Goal: Information Seeking & Learning: Learn about a topic

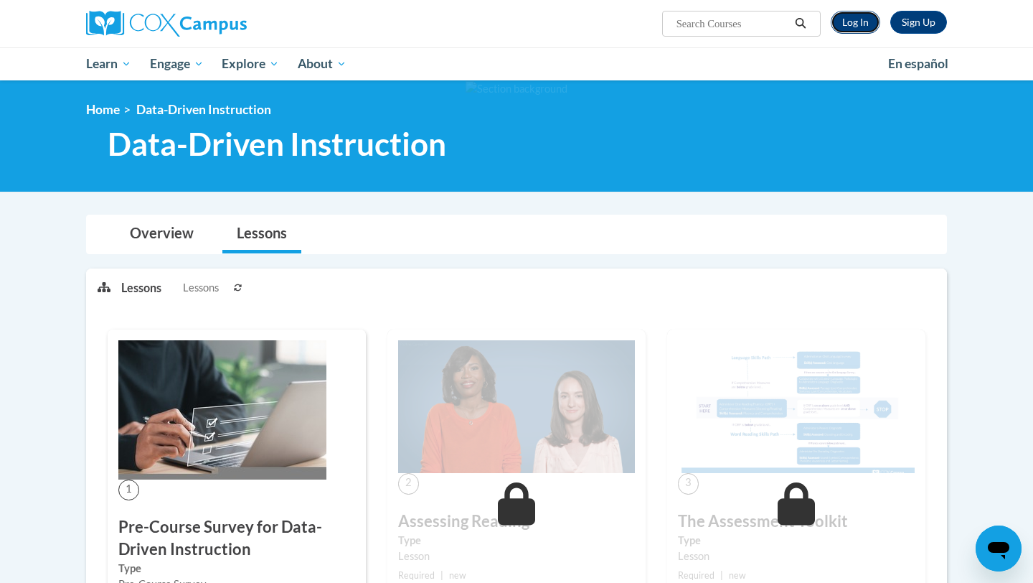
click at [857, 19] on link "Log In" at bounding box center [856, 22] width 50 height 23
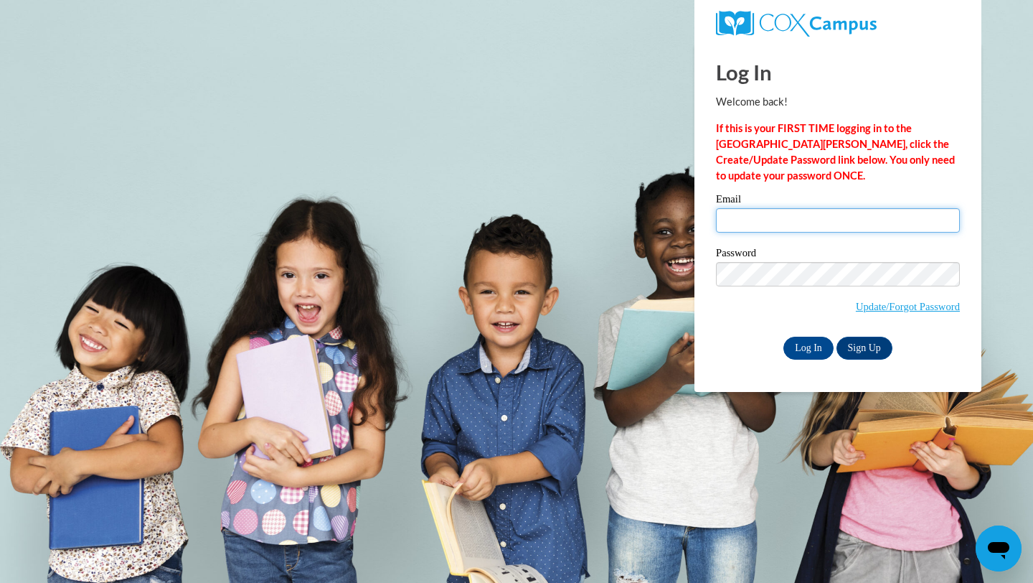
click at [763, 215] on input "Email" at bounding box center [838, 220] width 244 height 24
type input "ep00909@georgiasouthern.edu"
click at [801, 352] on input "Log In" at bounding box center [809, 348] width 50 height 23
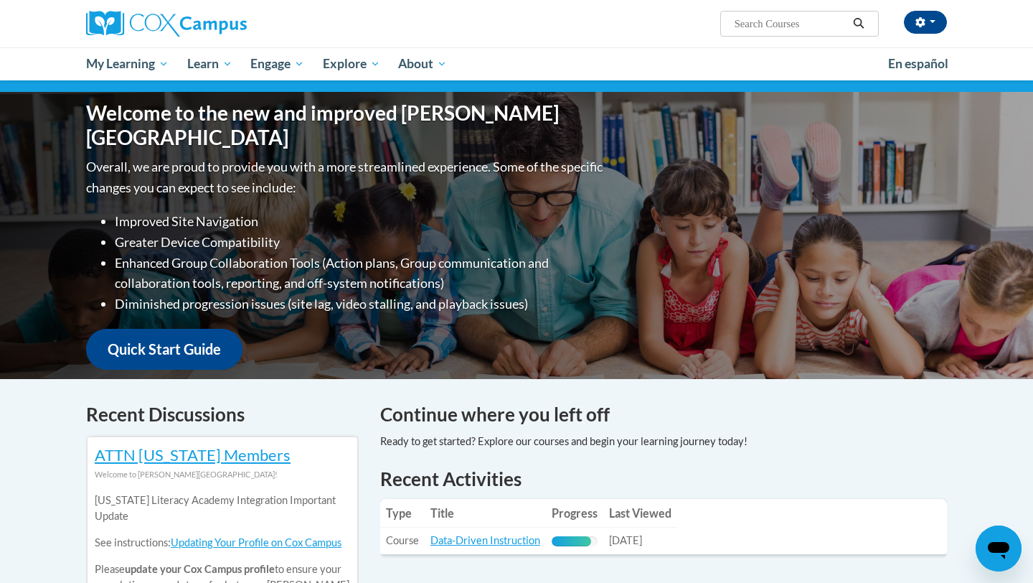
scroll to position [238, 0]
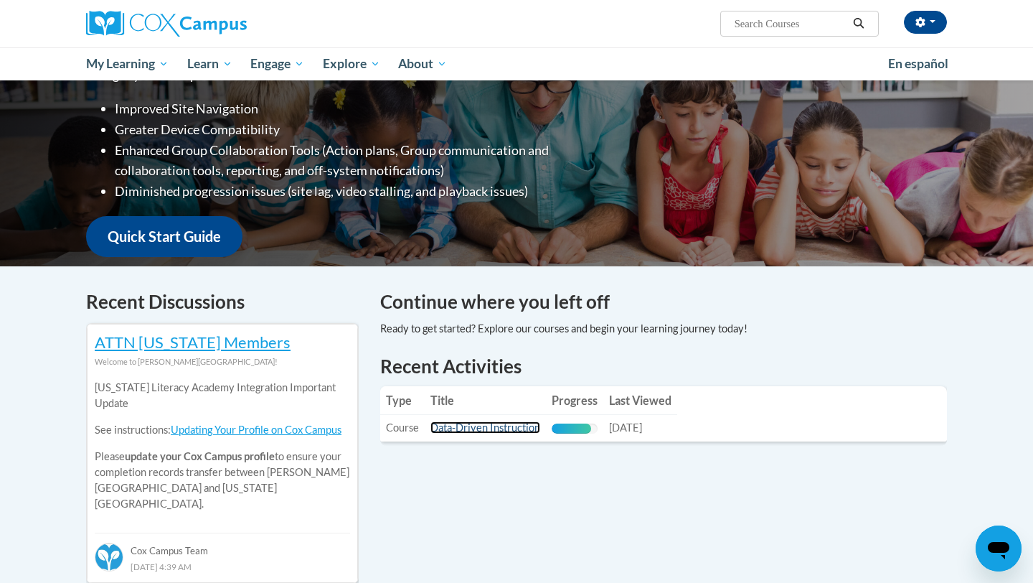
click at [514, 426] on link "Data-Driven Instruction" at bounding box center [486, 427] width 110 height 12
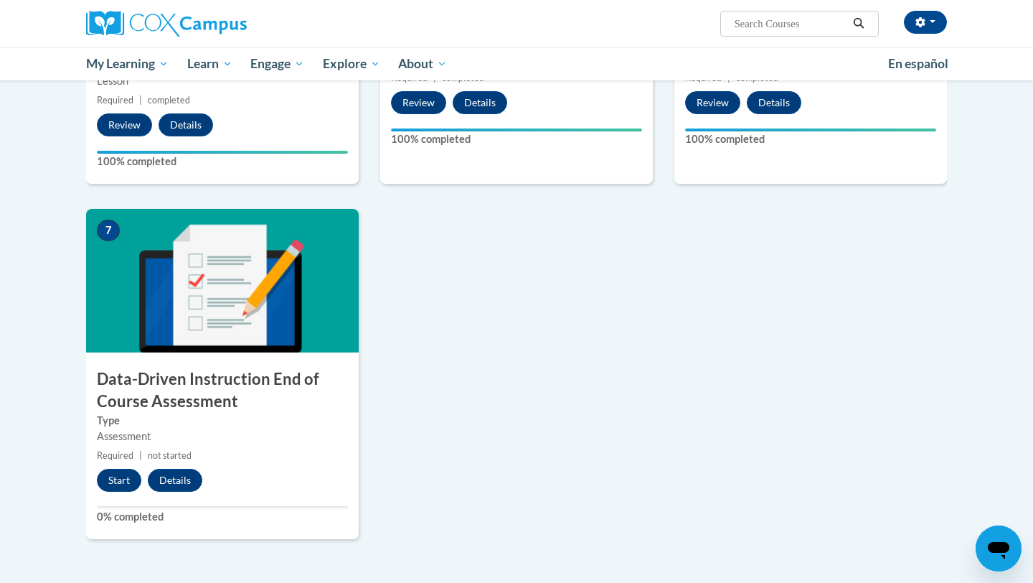
scroll to position [949, 0]
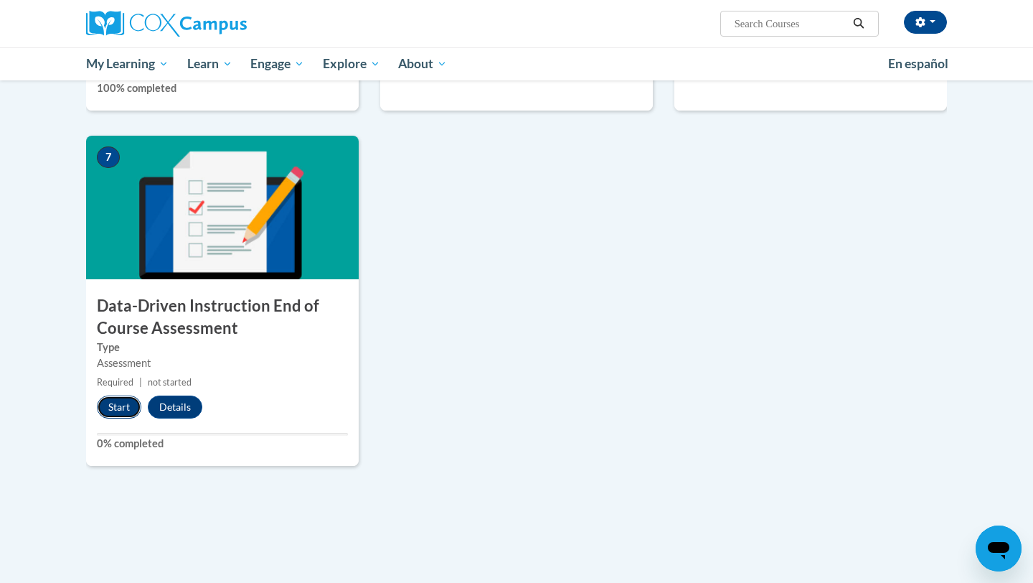
click at [112, 407] on button "Start" at bounding box center [119, 406] width 44 height 23
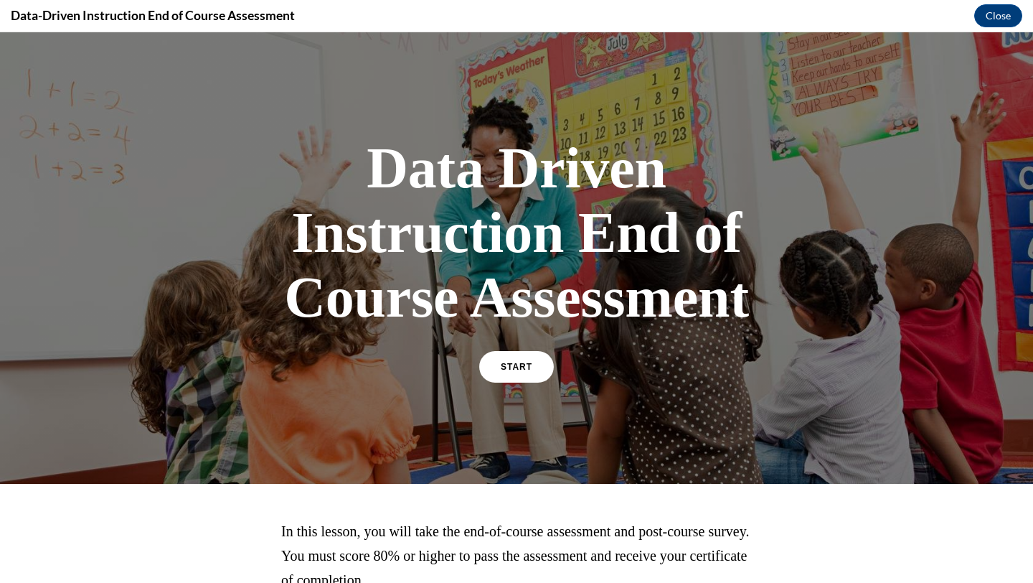
scroll to position [130, 0]
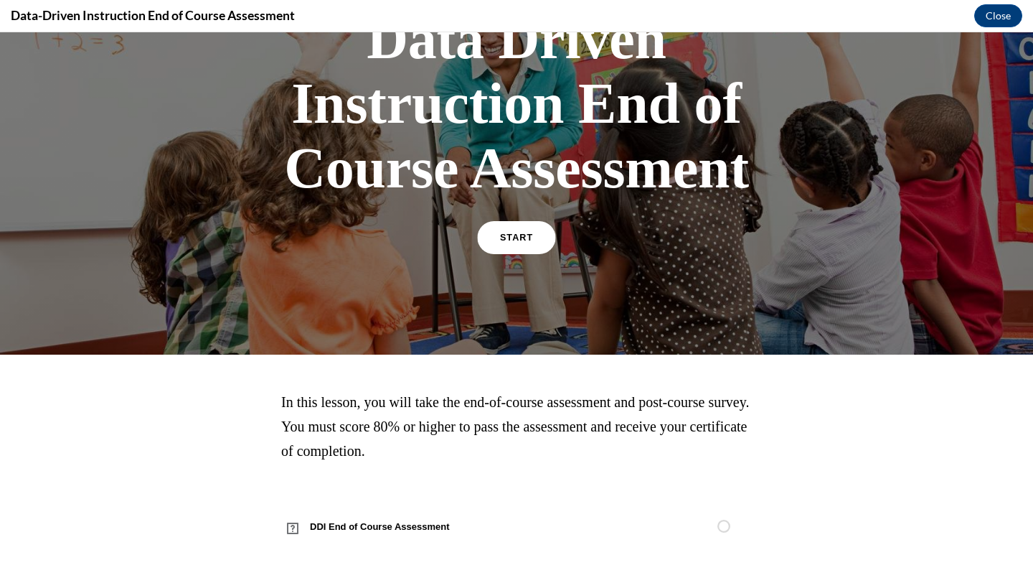
click at [518, 232] on span "START" at bounding box center [516, 237] width 33 height 11
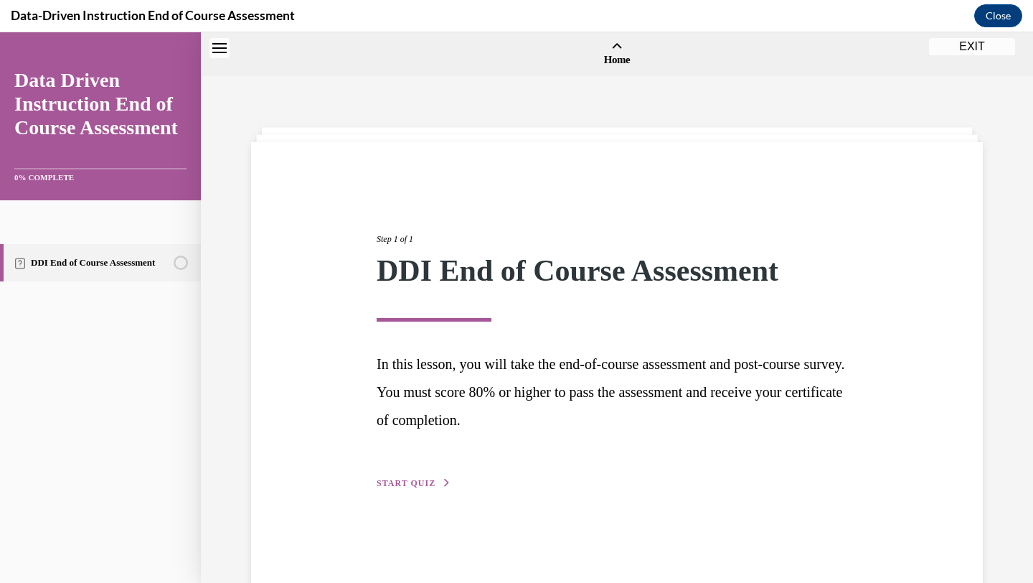
scroll to position [44, 0]
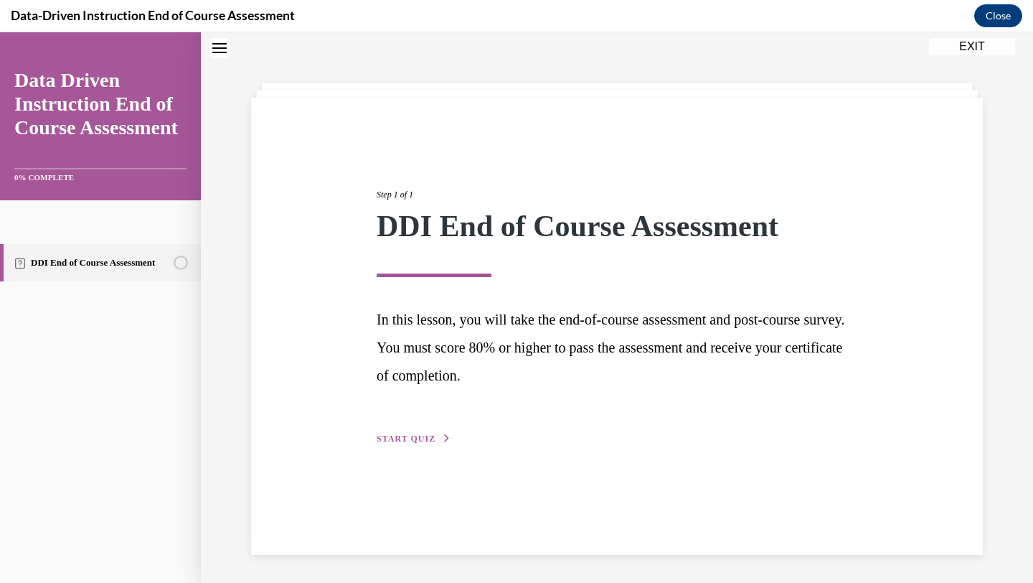
click at [420, 438] on span "START QUIZ" at bounding box center [406, 438] width 59 height 10
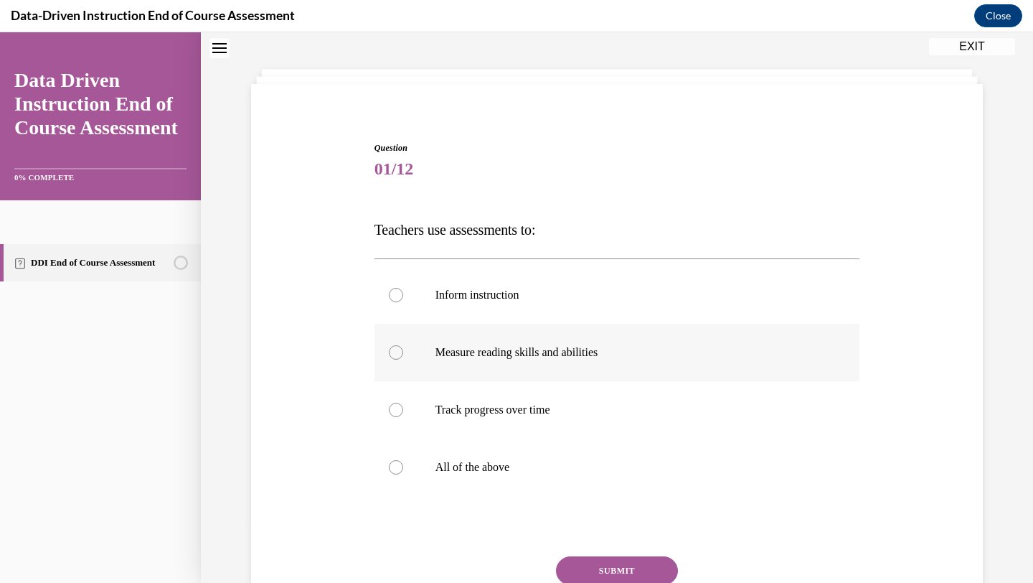
scroll to position [63, 0]
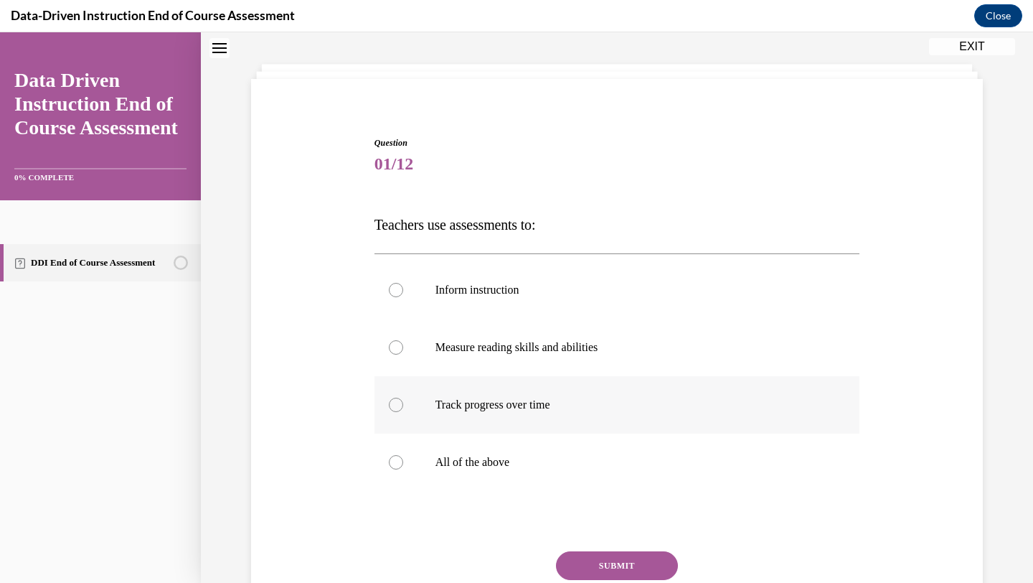
click at [461, 410] on p "Track progress over time" at bounding box center [630, 405] width 389 height 14
click at [403, 410] on input "Track progress over time" at bounding box center [396, 405] width 14 height 14
radio input "true"
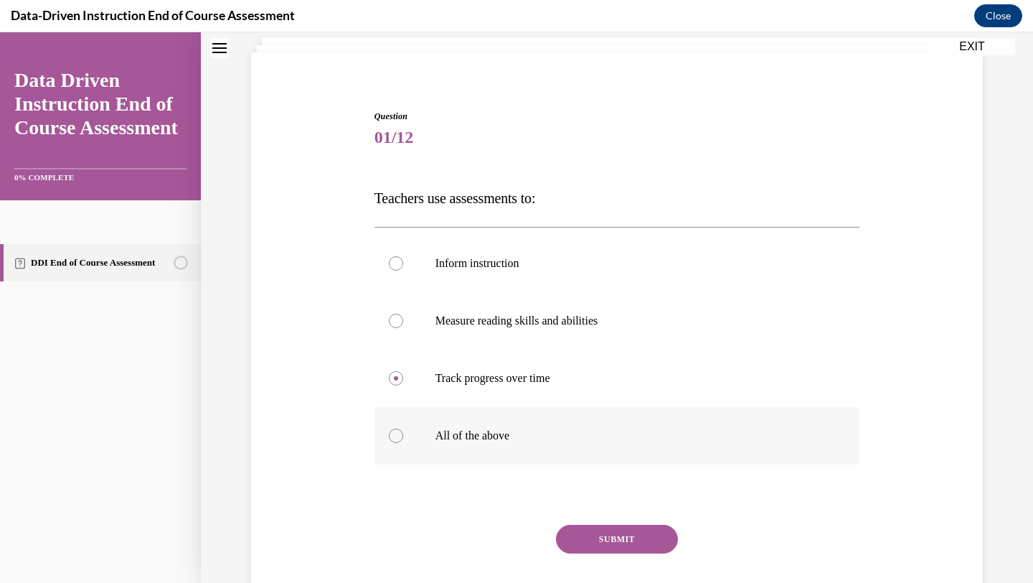
click at [461, 437] on p "All of the above" at bounding box center [630, 435] width 389 height 14
click at [403, 437] on input "All of the above" at bounding box center [396, 435] width 14 height 14
radio input "true"
click at [636, 544] on button "SUBMIT" at bounding box center [617, 539] width 122 height 29
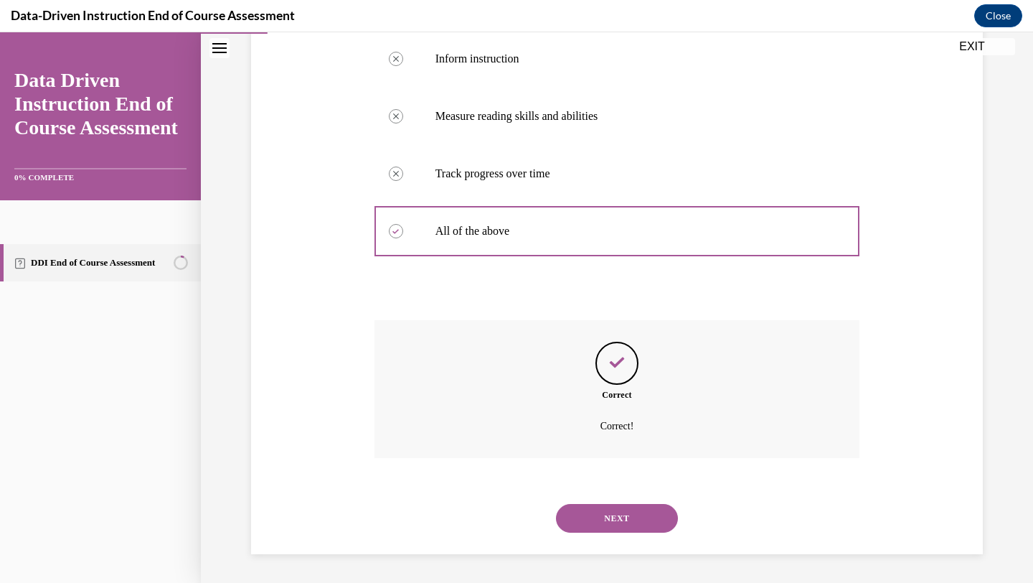
click at [616, 525] on button "NEXT" at bounding box center [617, 518] width 122 height 29
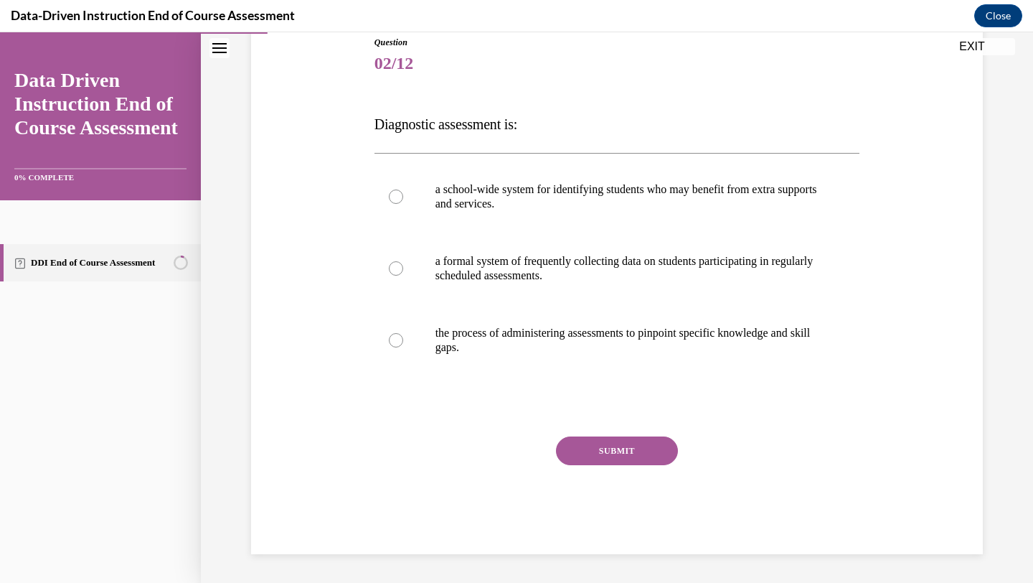
scroll to position [159, 0]
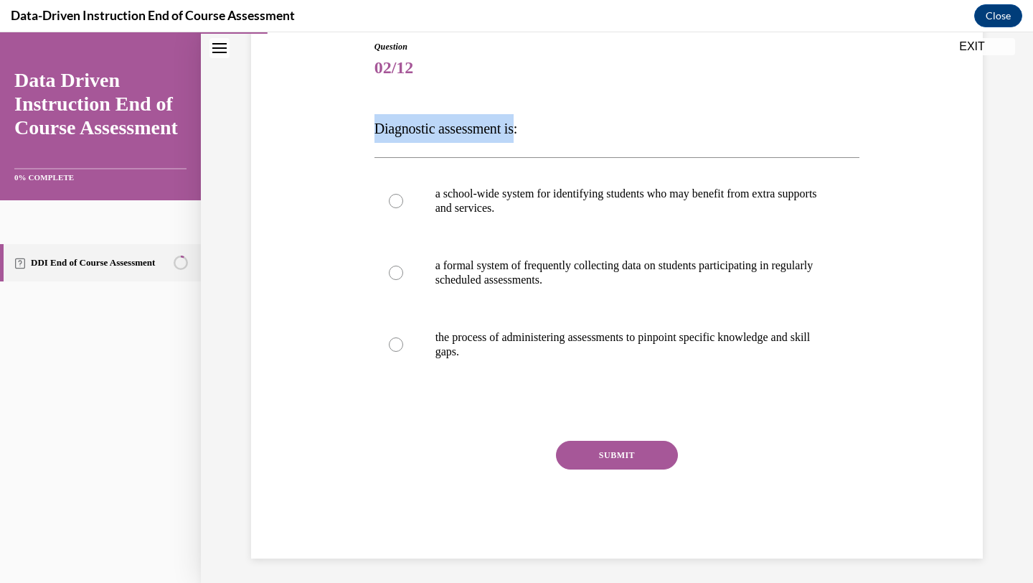
drag, startPoint x: 376, startPoint y: 133, endPoint x: 525, endPoint y: 138, distance: 149.3
click at [525, 138] on p "Diagnostic assessment is:" at bounding box center [618, 128] width 486 height 29
copy span "Diagnostic assessment is"
click at [604, 327] on label "the process of administering assessments to pinpoint specific knowledge and ski…" at bounding box center [618, 345] width 486 height 72
click at [403, 337] on input "the process of administering assessments to pinpoint specific knowledge and ski…" at bounding box center [396, 344] width 14 height 14
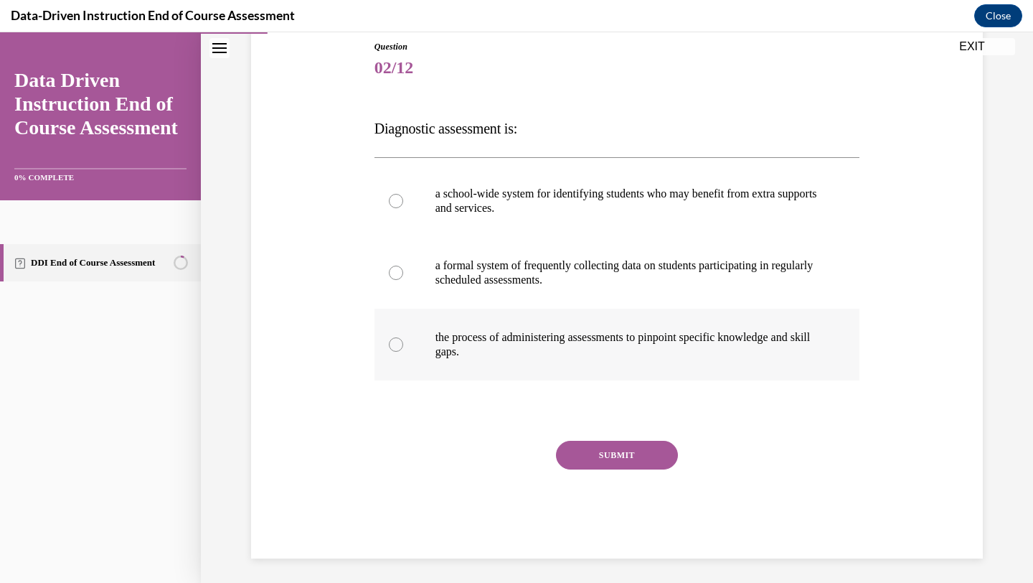
radio input "true"
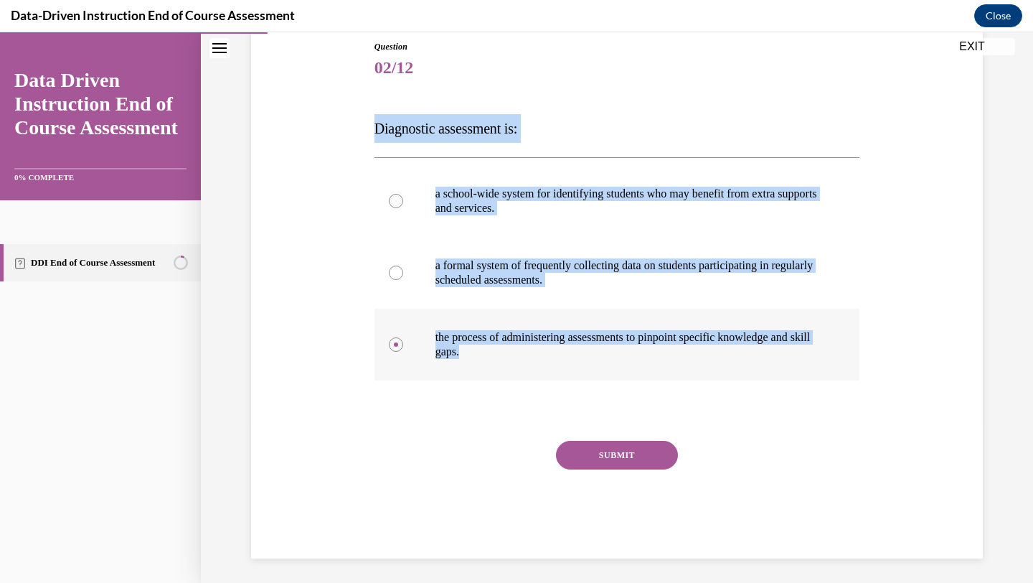
drag, startPoint x: 375, startPoint y: 126, endPoint x: 574, endPoint y: 357, distance: 304.2
click at [574, 357] on div "Question 02/12 Diagnostic assessment is: a school-wide system for identifying s…" at bounding box center [618, 299] width 486 height 518
copy div "Diagnostic assessment is: a school-wide system for identifying students who may…"
click at [604, 448] on button "SUBMIT" at bounding box center [617, 455] width 122 height 29
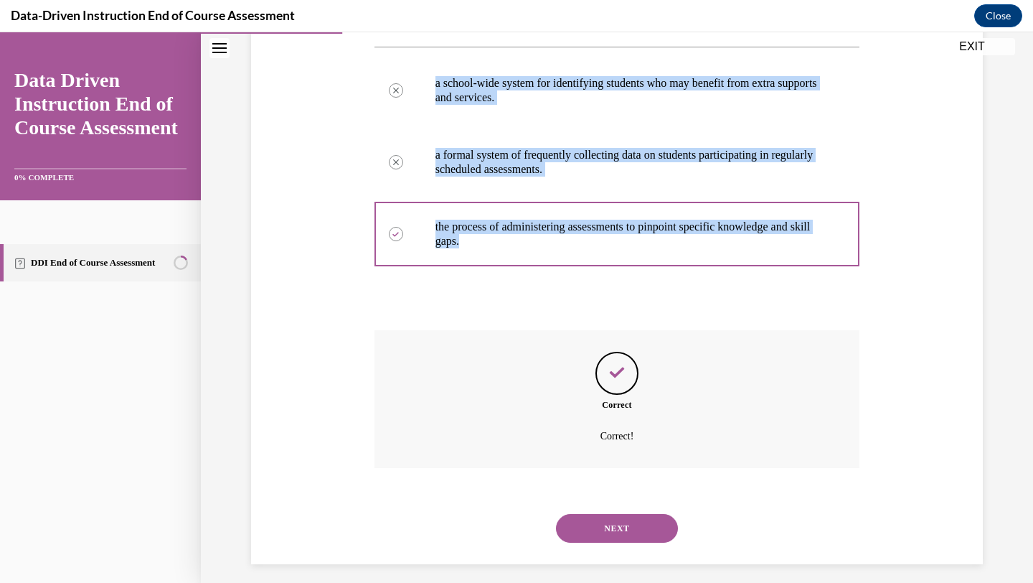
scroll to position [280, 0]
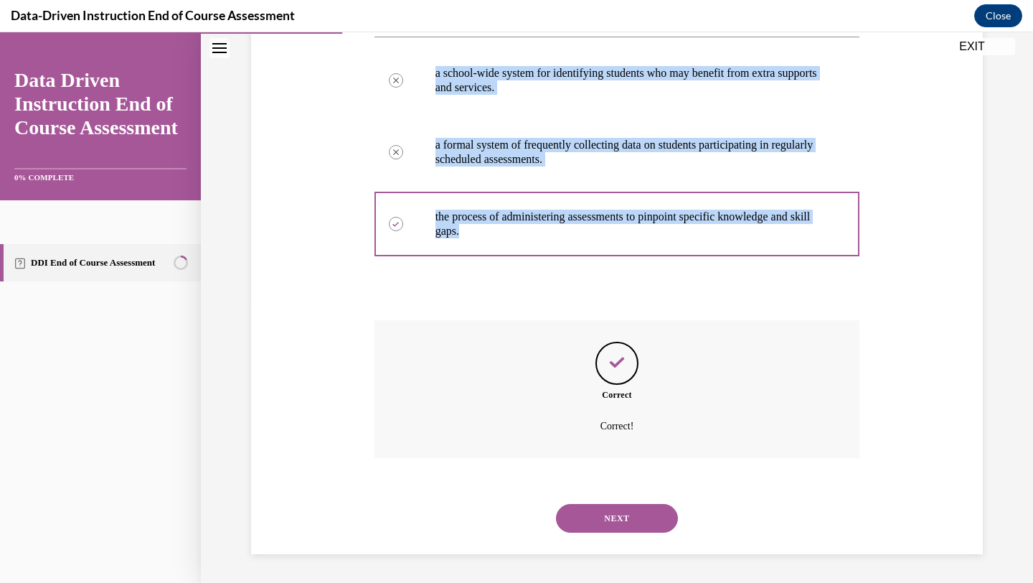
click at [614, 522] on button "NEXT" at bounding box center [617, 518] width 122 height 29
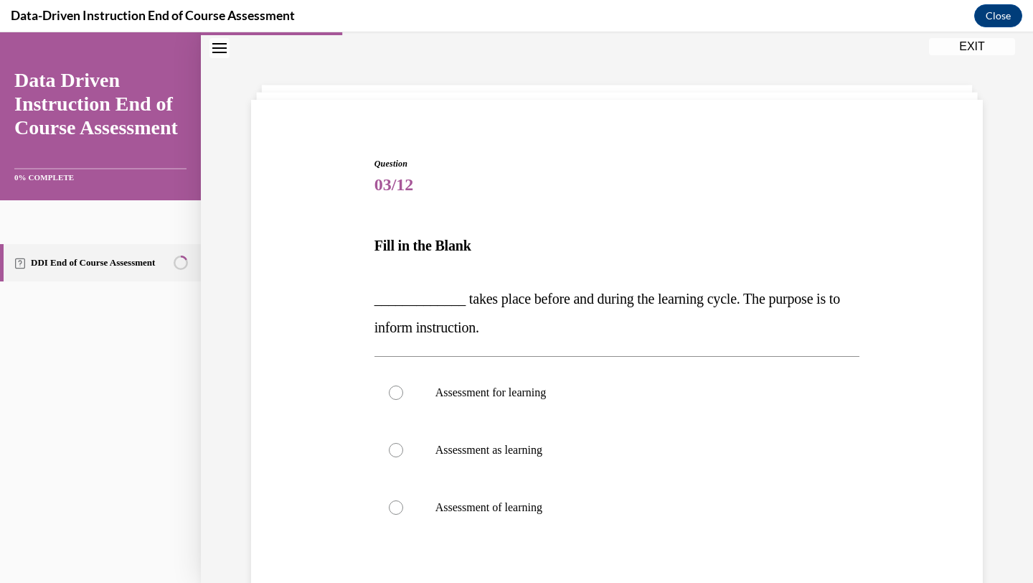
scroll to position [64, 0]
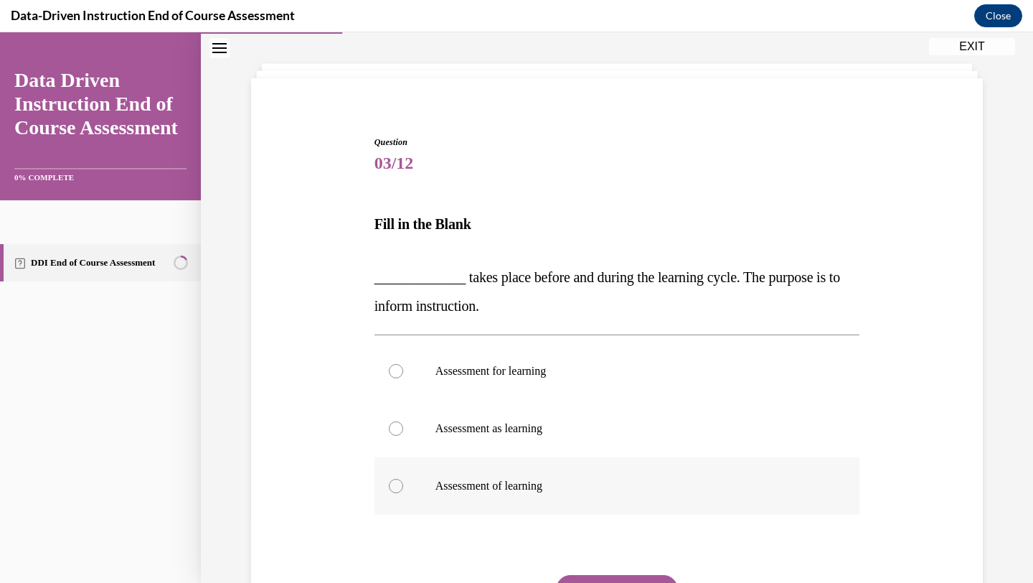
drag, startPoint x: 369, startPoint y: 269, endPoint x: 563, endPoint y: 495, distance: 297.7
click at [563, 495] on div "Question 03/12 Fill in the Blank _____________ takes place before and during th…" at bounding box center [617, 393] width 739 height 600
copy div "_____________ takes place before and during the learning cycle. The purpose is …"
click at [404, 380] on label "Assessment for learning" at bounding box center [618, 370] width 486 height 57
click at [403, 378] on input "Assessment for learning" at bounding box center [396, 371] width 14 height 14
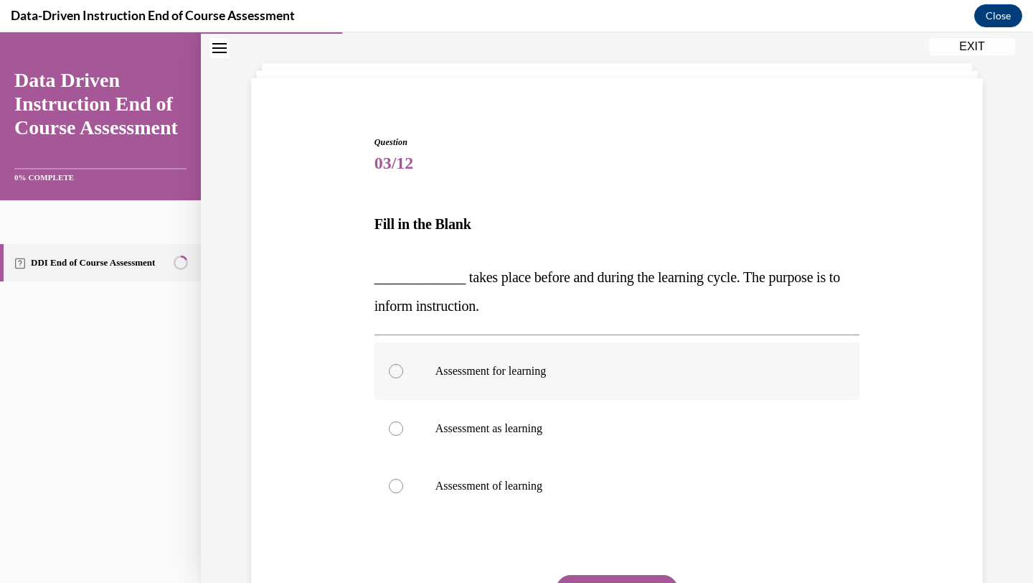
radio input "true"
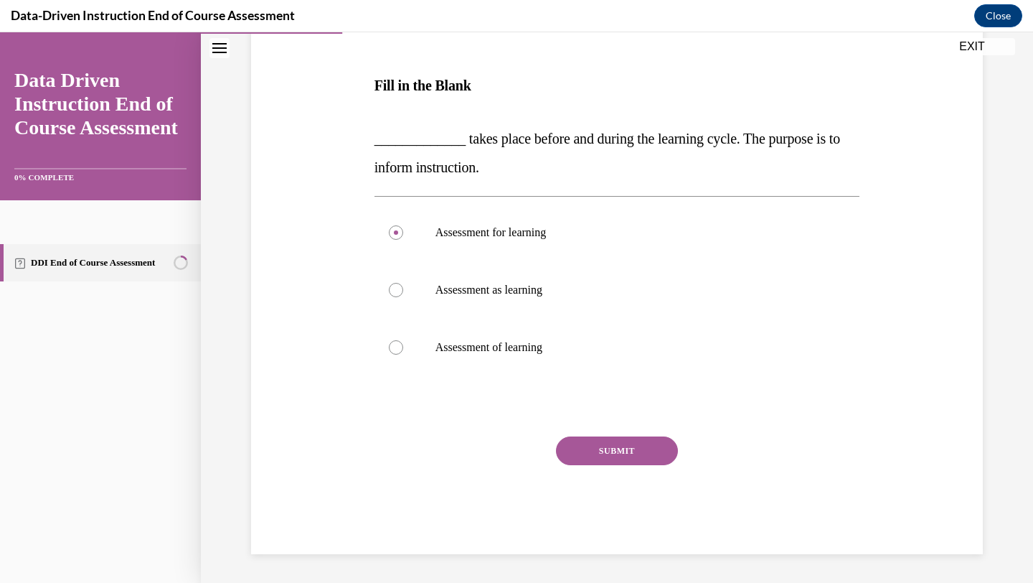
click at [602, 451] on button "SUBMIT" at bounding box center [617, 450] width 122 height 29
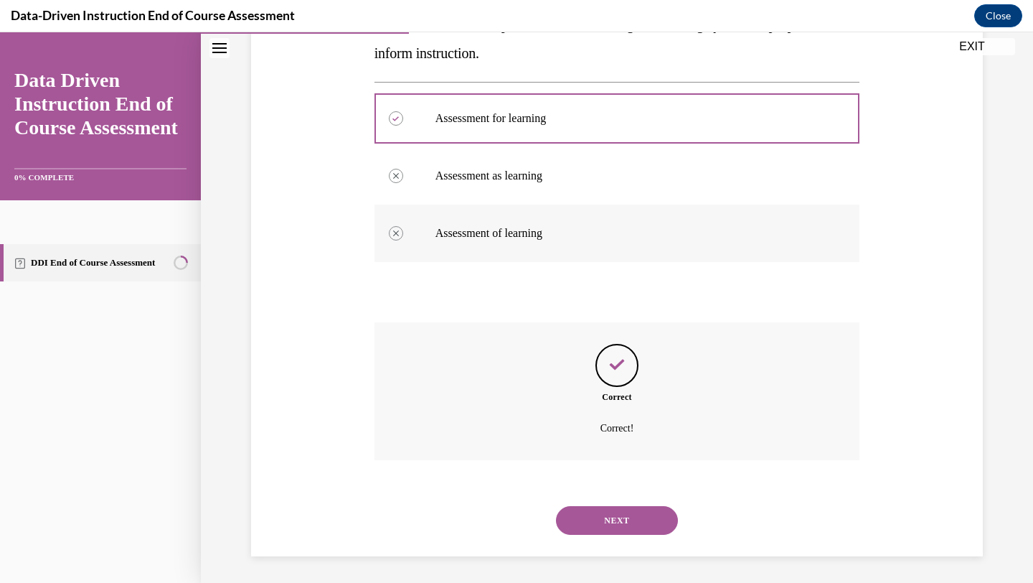
scroll to position [319, 0]
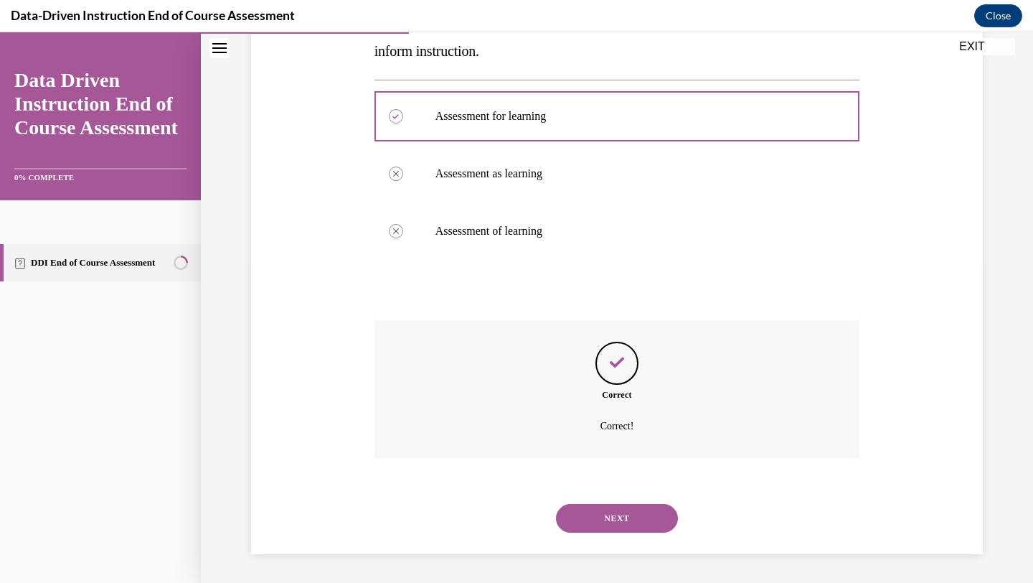
click at [631, 512] on button "NEXT" at bounding box center [617, 518] width 122 height 29
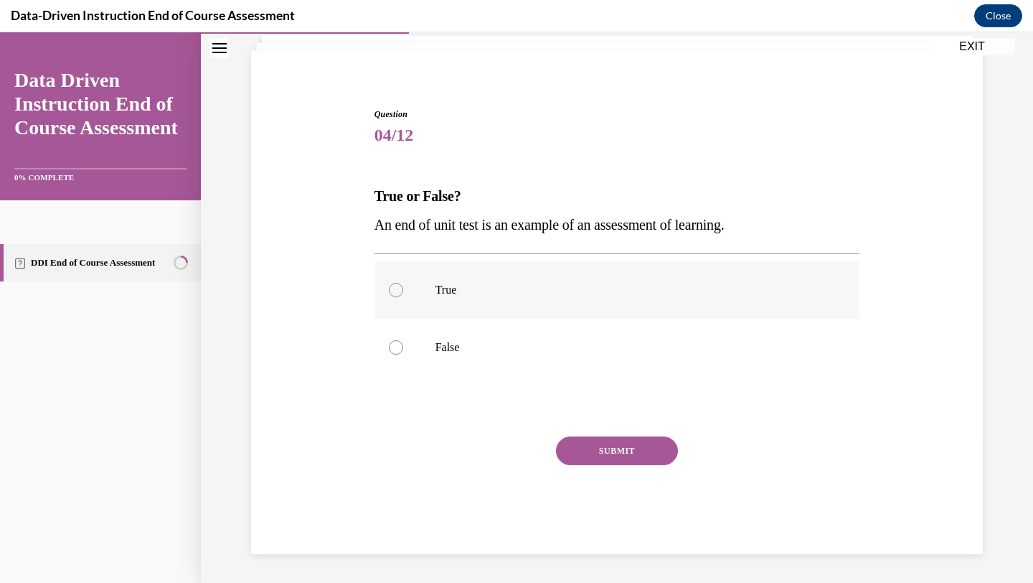
click at [389, 291] on div at bounding box center [396, 290] width 14 height 14
click at [389, 291] on input "True" at bounding box center [396, 290] width 14 height 14
radio input "true"
click at [582, 445] on button "SUBMIT" at bounding box center [617, 450] width 122 height 29
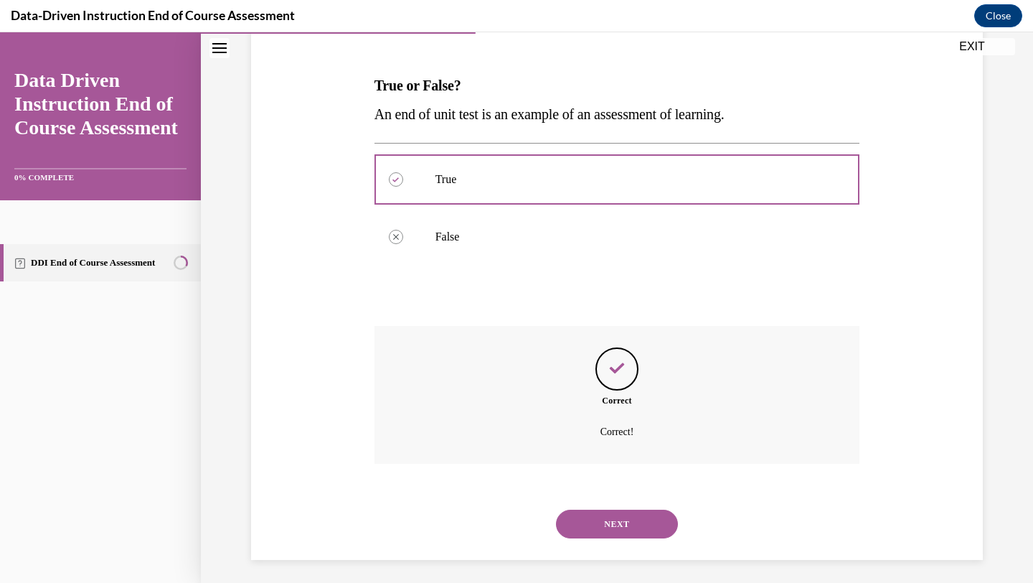
scroll to position [208, 0]
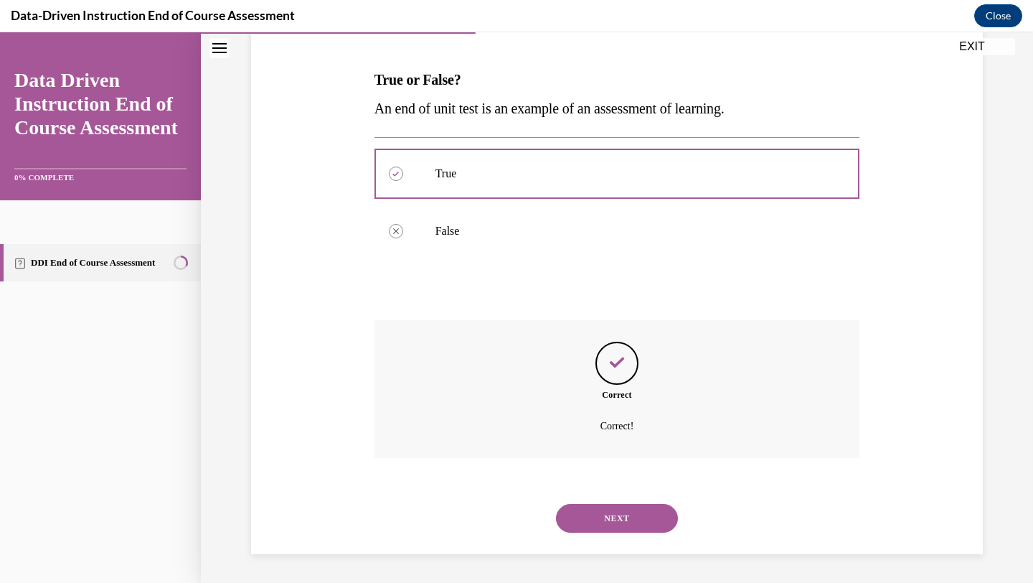
click at [622, 519] on button "NEXT" at bounding box center [617, 518] width 122 height 29
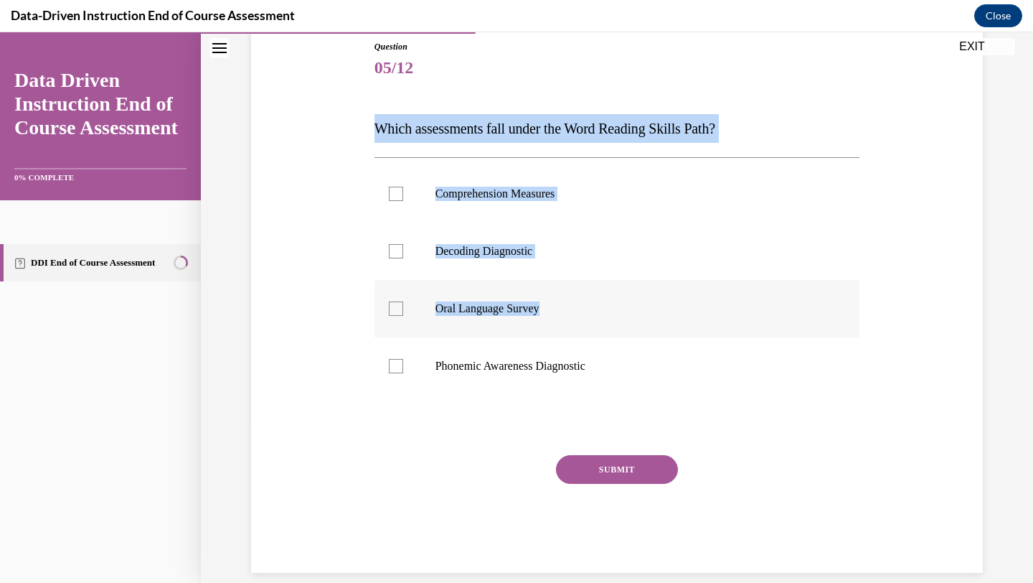
drag, startPoint x: 375, startPoint y: 120, endPoint x: 555, endPoint y: 313, distance: 264.5
click at [555, 313] on div "Question 05/12 Which assessments fall under the Word Reading Skills Path? Compr…" at bounding box center [618, 306] width 486 height 532
click at [598, 232] on label "Decoding Diagnostic" at bounding box center [618, 250] width 486 height 57
click at [403, 244] on input "Decoding Diagnostic" at bounding box center [396, 251] width 14 height 14
checkbox input "true"
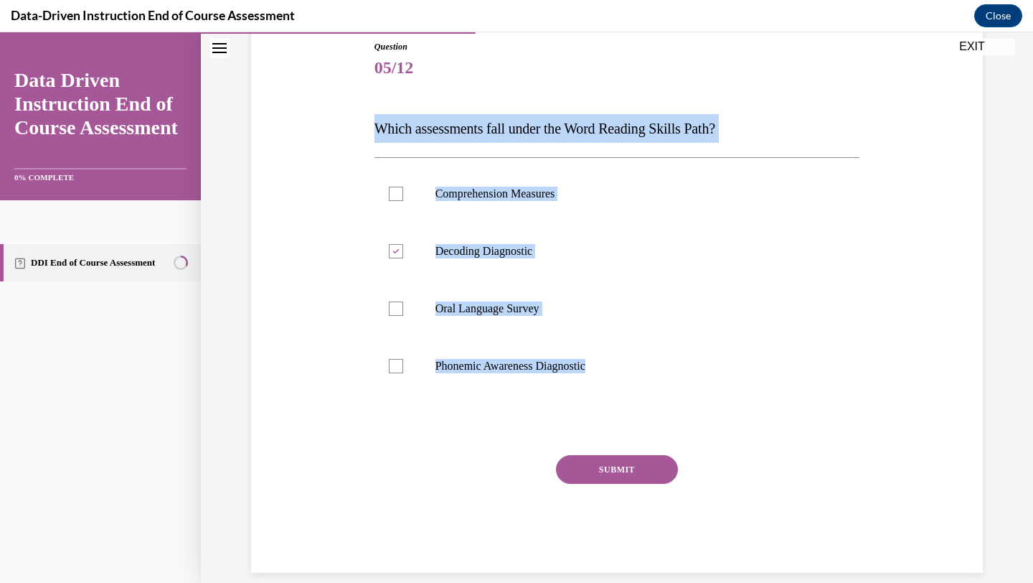
drag, startPoint x: 372, startPoint y: 123, endPoint x: 601, endPoint y: 403, distance: 361.1
click at [601, 403] on div "Question 05/12 Which assessments fall under the Word Reading Skills Path? Compr…" at bounding box center [617, 296] width 493 height 554
copy div "Which assessments fall under the Word Reading Skills Path? Comprehension Measur…"
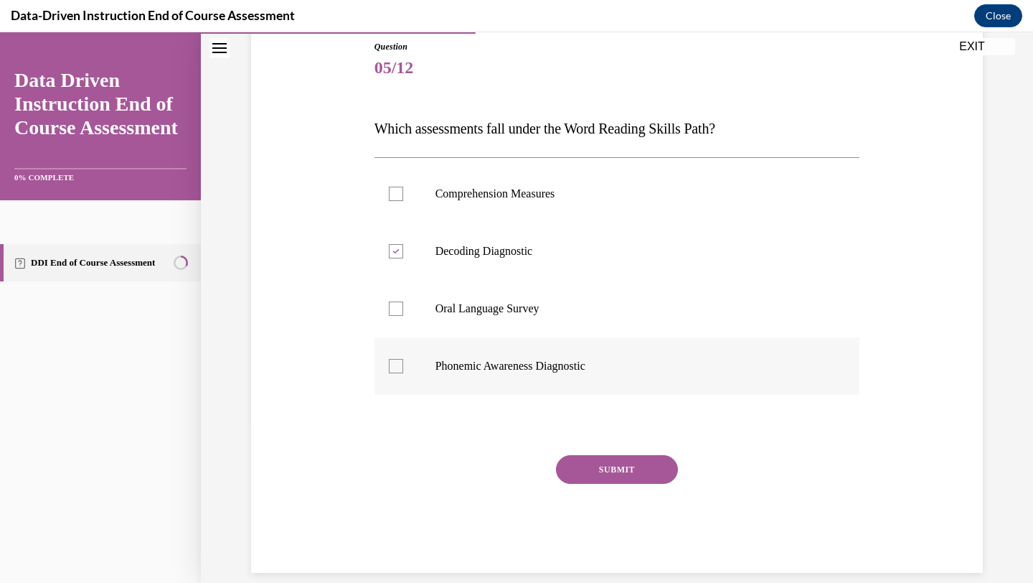
click at [400, 364] on div at bounding box center [396, 366] width 14 height 14
click at [400, 364] on input "Phonemic Awareness Diagnostic" at bounding box center [396, 366] width 14 height 14
checkbox input "true"
click at [640, 481] on button "SUBMIT" at bounding box center [617, 469] width 122 height 29
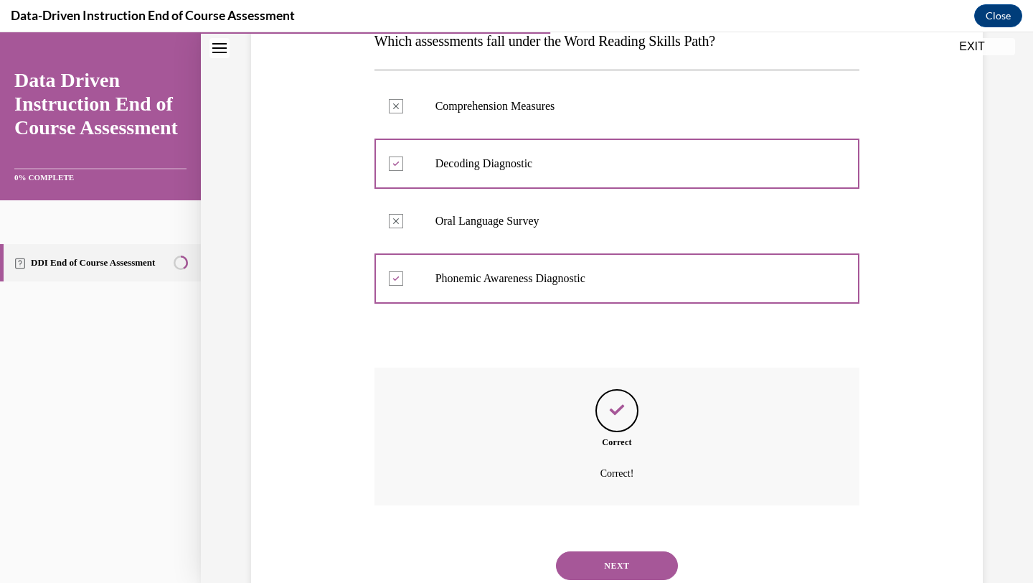
scroll to position [294, 0]
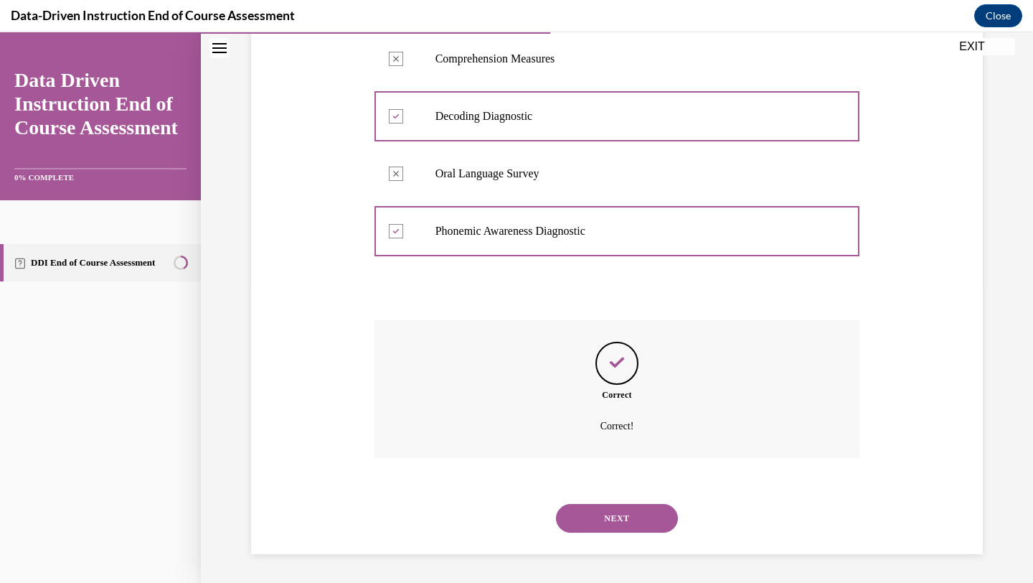
click at [639, 518] on button "NEXT" at bounding box center [617, 518] width 122 height 29
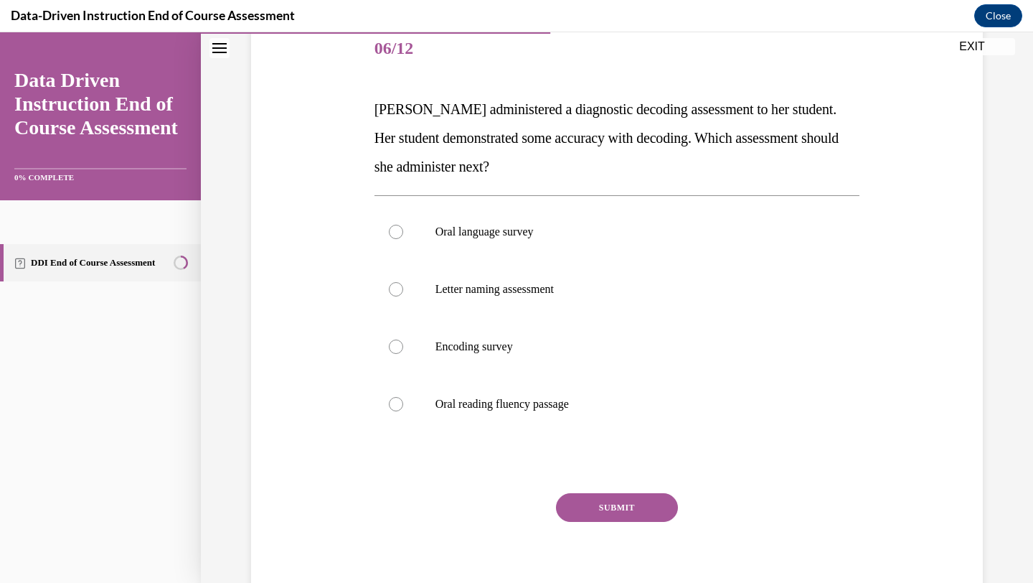
scroll to position [179, 0]
drag, startPoint x: 375, startPoint y: 107, endPoint x: 615, endPoint y: 409, distance: 385.6
click at [615, 409] on div "Question 06/12 [PERSON_NAME] administered a diagnostic decoding assessment to h…" at bounding box center [618, 315] width 486 height 590
copy div "[PERSON_NAME] administered a diagnostic decoding assessment to her student. Her…"
click at [316, 142] on div "Question 06/12 [PERSON_NAME] administered a diagnostic decoding assessment to h…" at bounding box center [617, 293] width 739 height 633
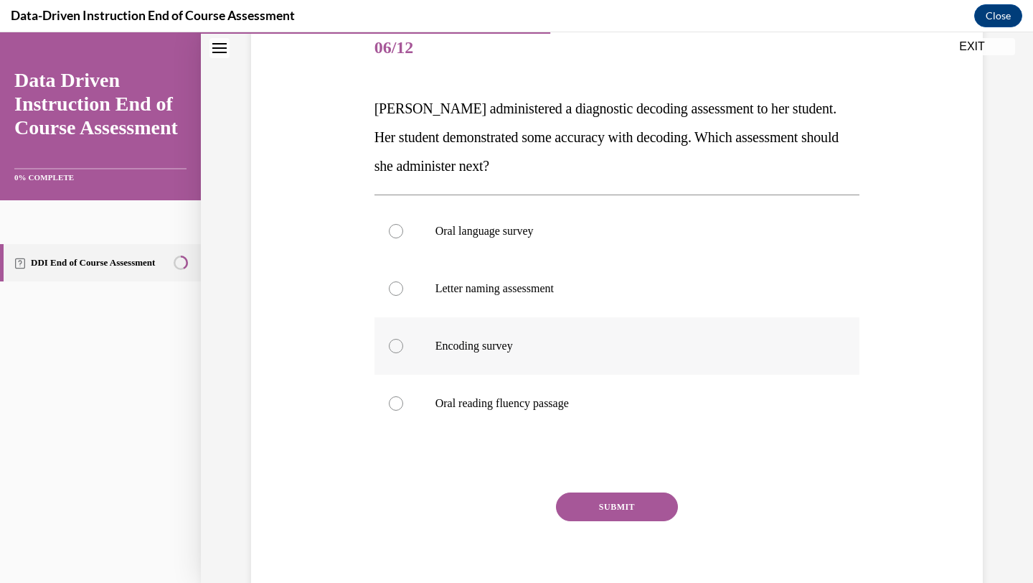
click at [429, 346] on label "Encoding survey" at bounding box center [618, 345] width 486 height 57
click at [403, 346] on input "Encoding survey" at bounding box center [396, 346] width 14 height 14
radio input "true"
click at [626, 495] on button "SUBMIT" at bounding box center [617, 506] width 122 height 29
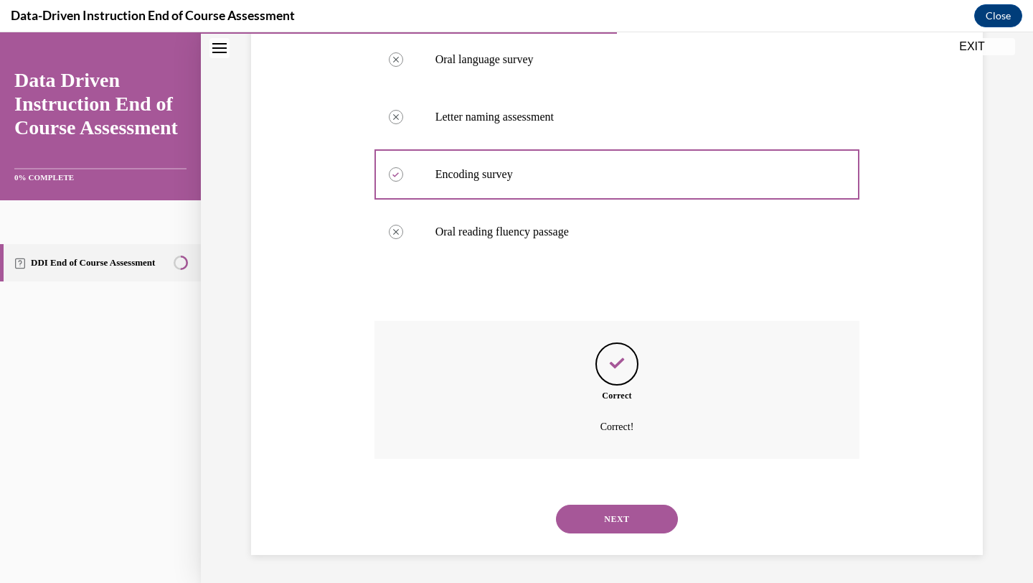
scroll to position [352, 0]
click at [624, 518] on button "NEXT" at bounding box center [617, 518] width 122 height 29
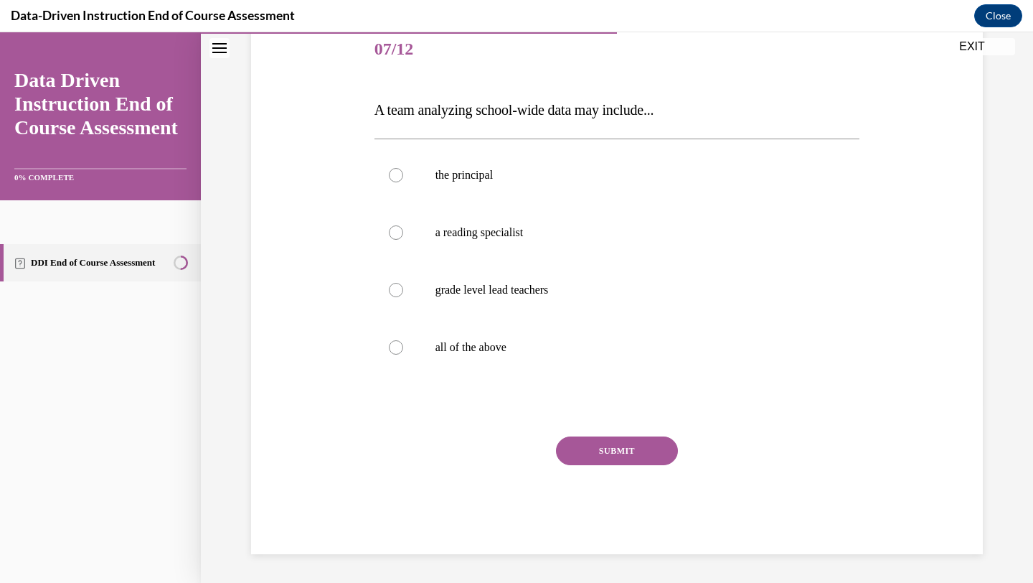
scroll to position [159, 0]
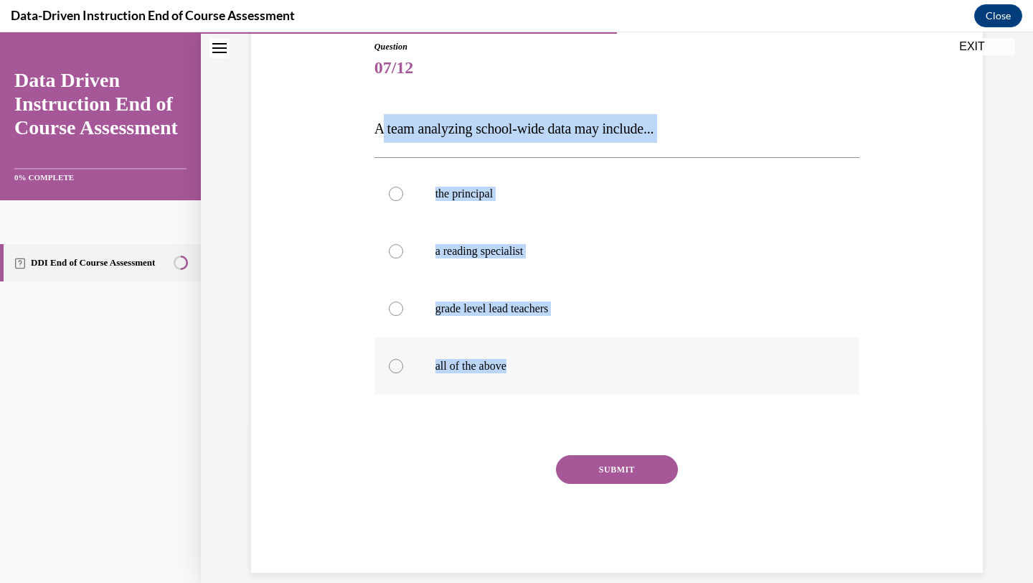
drag, startPoint x: 379, startPoint y: 127, endPoint x: 571, endPoint y: 368, distance: 308.4
click at [571, 368] on div "Question 07/12 A team analyzing school-wide data may include... the principal a…" at bounding box center [618, 306] width 486 height 532
copy div "team analyzing school-wide data may include... the principal a reading speciali…"
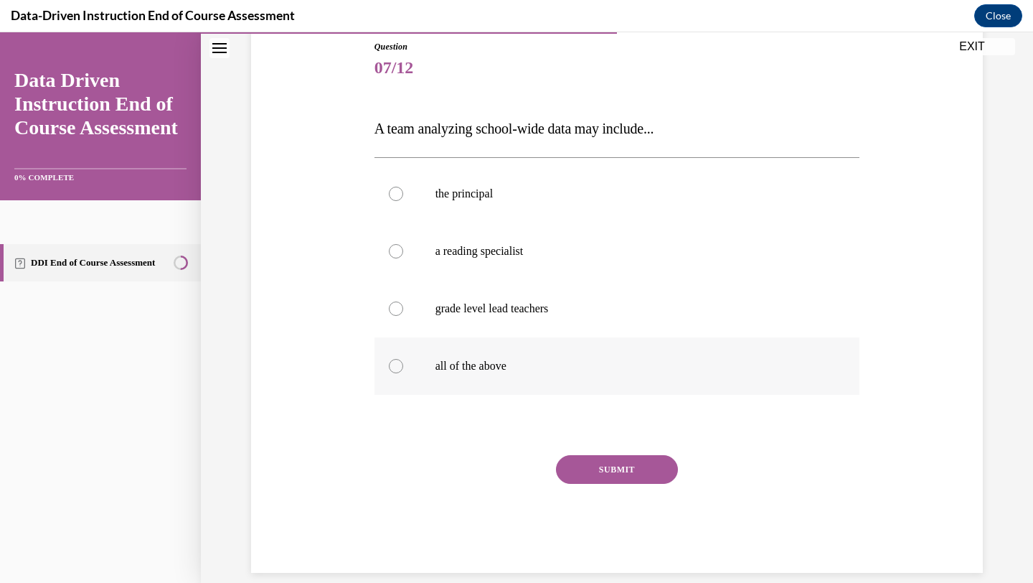
click at [401, 363] on div at bounding box center [396, 366] width 14 height 14
click at [401, 363] on input "all of the above" at bounding box center [396, 366] width 14 height 14
radio input "true"
click at [578, 458] on button "SUBMIT" at bounding box center [617, 469] width 122 height 29
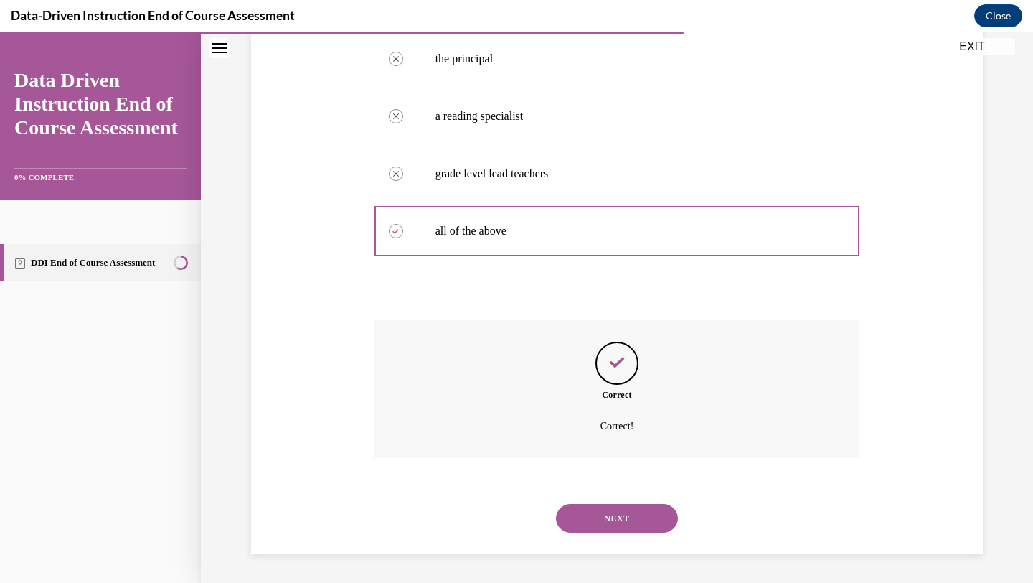
click at [614, 505] on button "NEXT" at bounding box center [617, 518] width 122 height 29
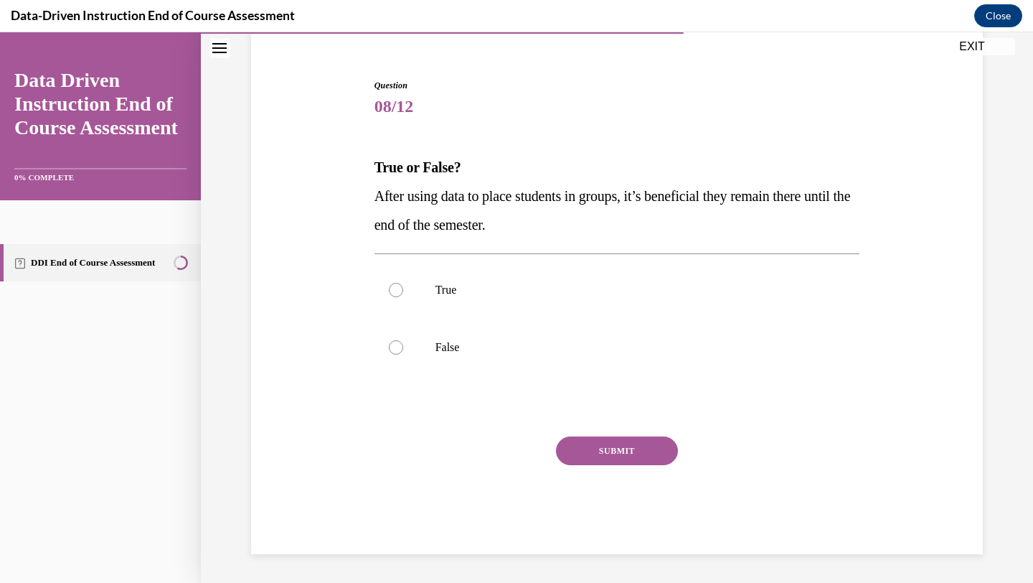
scroll to position [121, 0]
click at [469, 353] on p "False" at bounding box center [630, 347] width 389 height 14
click at [403, 353] on input "False" at bounding box center [396, 347] width 14 height 14
radio input "true"
click at [631, 453] on button "SUBMIT" at bounding box center [617, 450] width 122 height 29
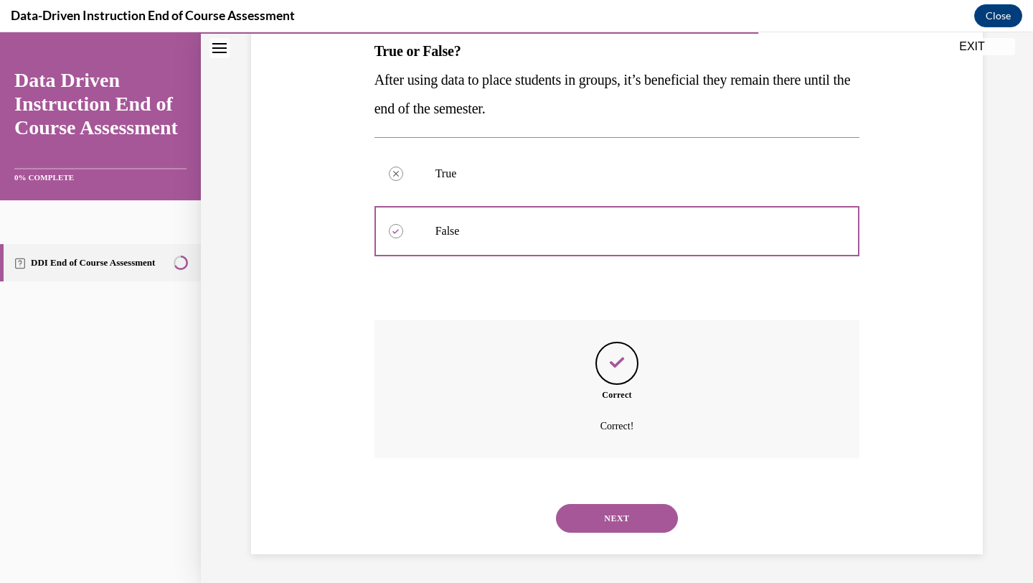
click at [613, 514] on button "NEXT" at bounding box center [617, 518] width 122 height 29
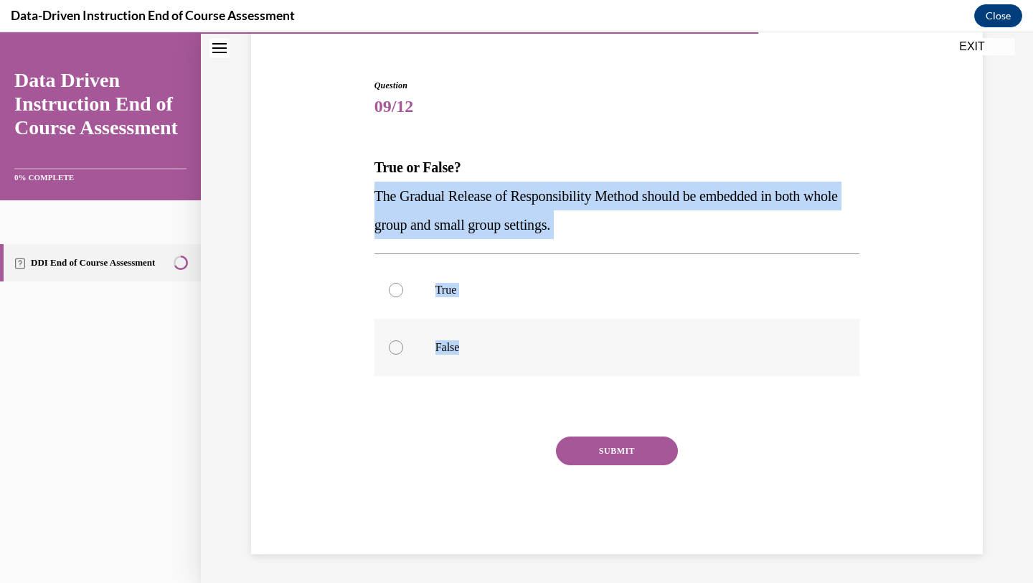
drag, startPoint x: 377, startPoint y: 189, endPoint x: 492, endPoint y: 356, distance: 202.2
click at [492, 355] on div "Question 09/12 True or False? The Gradual Release of Responsibility Method shou…" at bounding box center [618, 316] width 486 height 475
copy div "The Gradual Release of Responsibility Method should be embedded in both whole g…"
click at [394, 293] on div at bounding box center [396, 290] width 14 height 14
click at [394, 293] on input "True" at bounding box center [396, 290] width 14 height 14
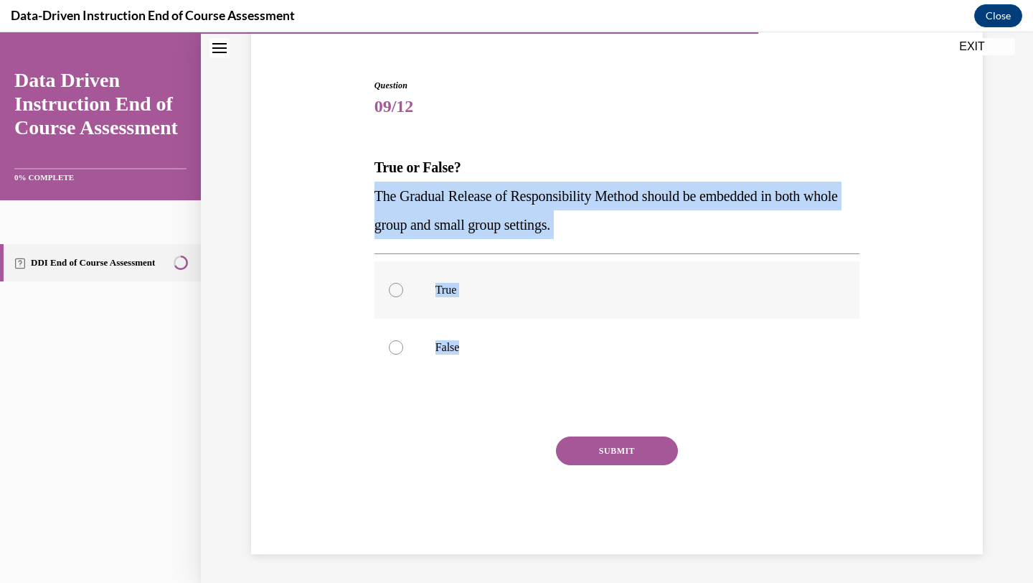
radio input "true"
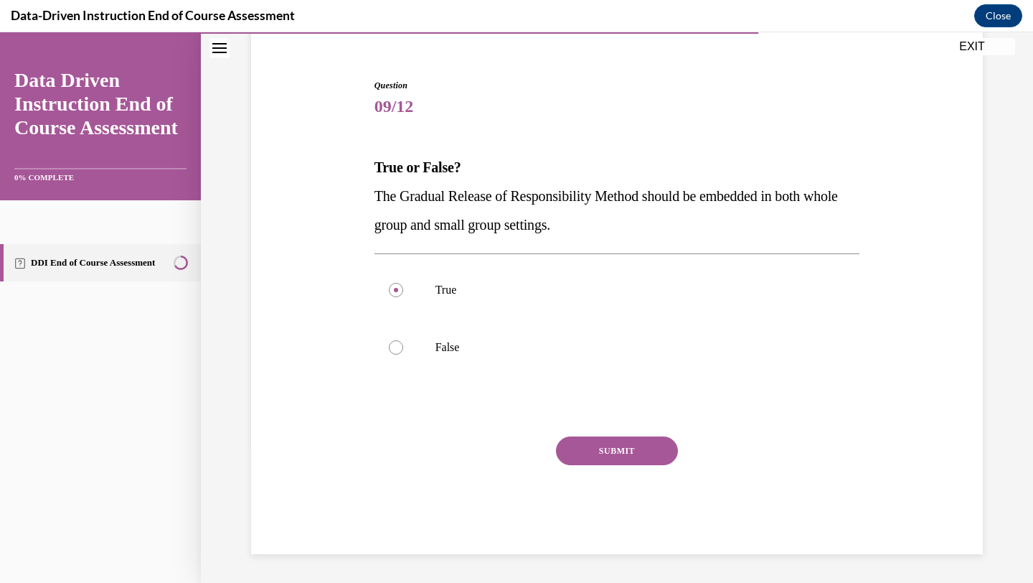
click at [655, 454] on button "SUBMIT" at bounding box center [617, 450] width 122 height 29
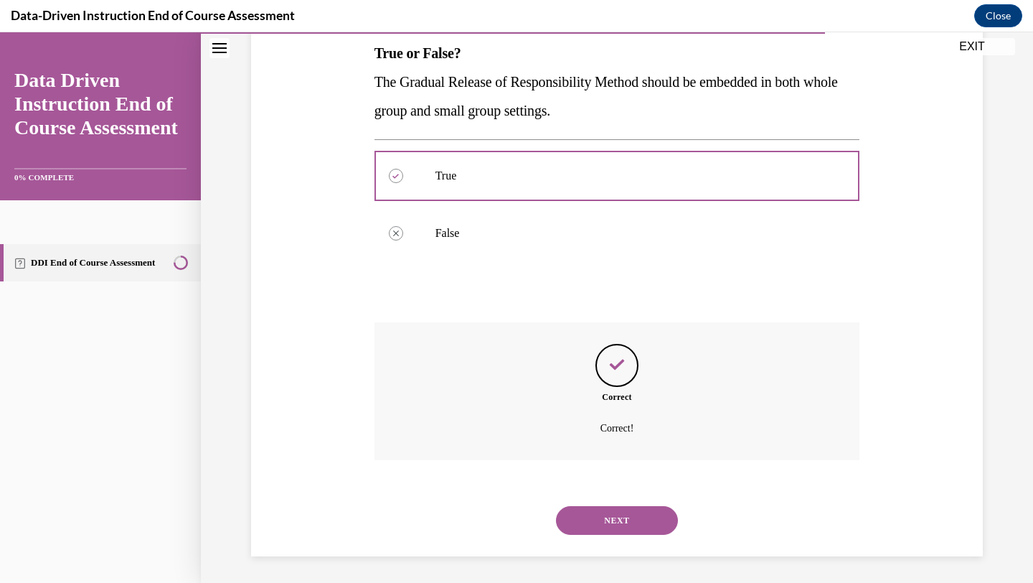
scroll to position [237, 0]
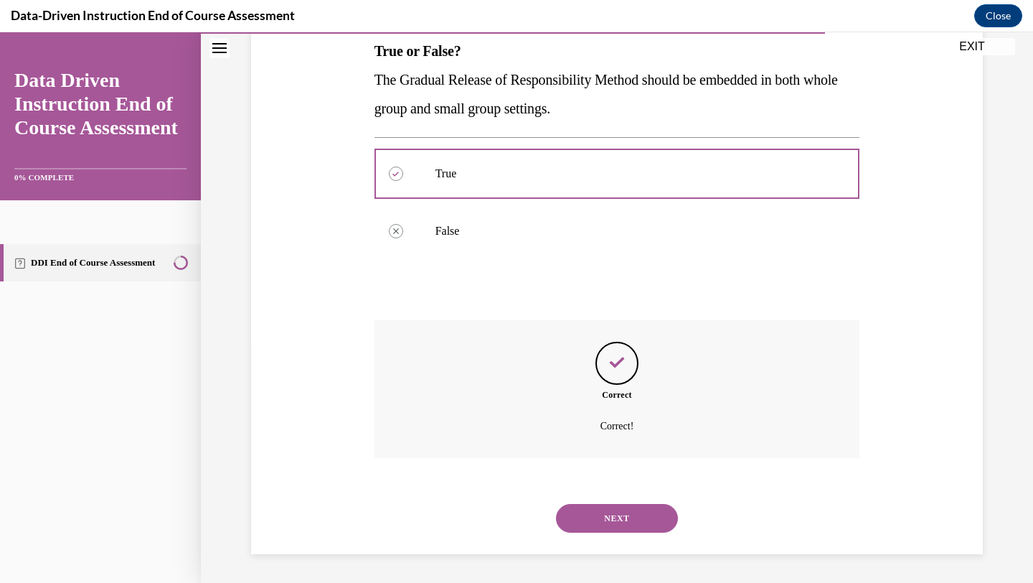
click at [613, 514] on button "NEXT" at bounding box center [617, 518] width 122 height 29
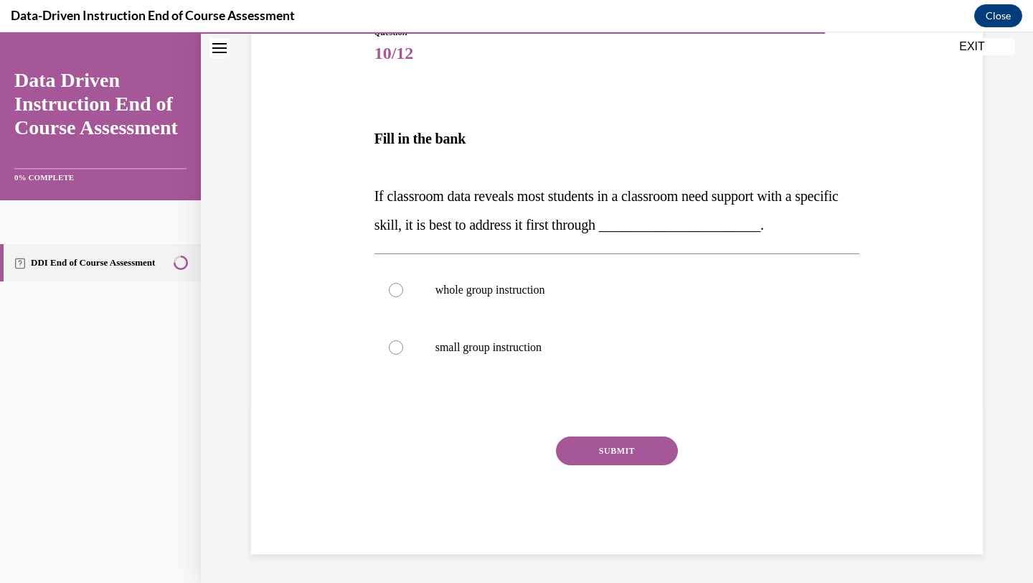
scroll to position [159, 0]
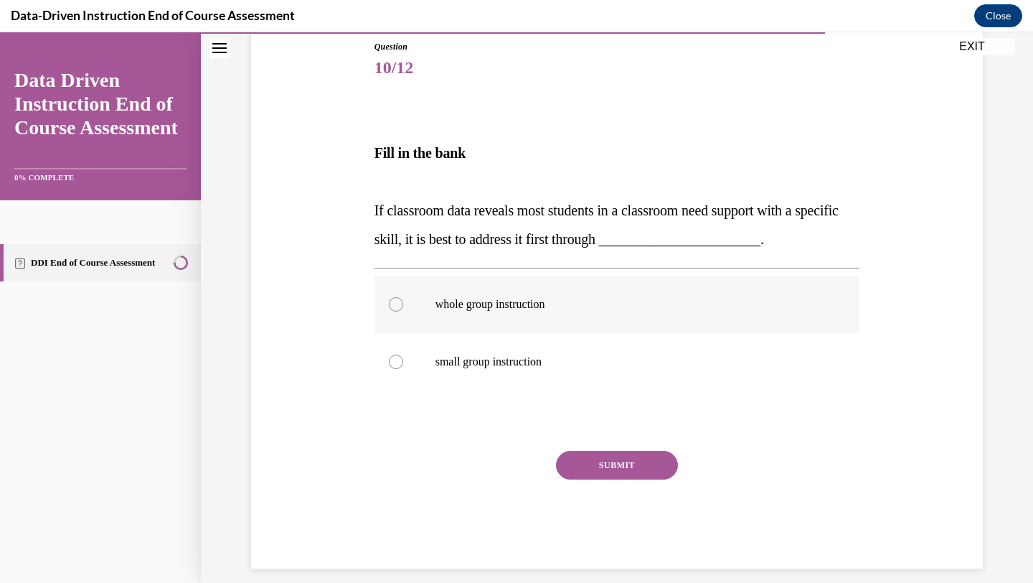
click at [474, 295] on label "whole group instruction" at bounding box center [618, 304] width 486 height 57
click at [403, 297] on input "whole group instruction" at bounding box center [396, 304] width 14 height 14
radio input "true"
click at [621, 466] on button "SUBMIT" at bounding box center [617, 465] width 122 height 29
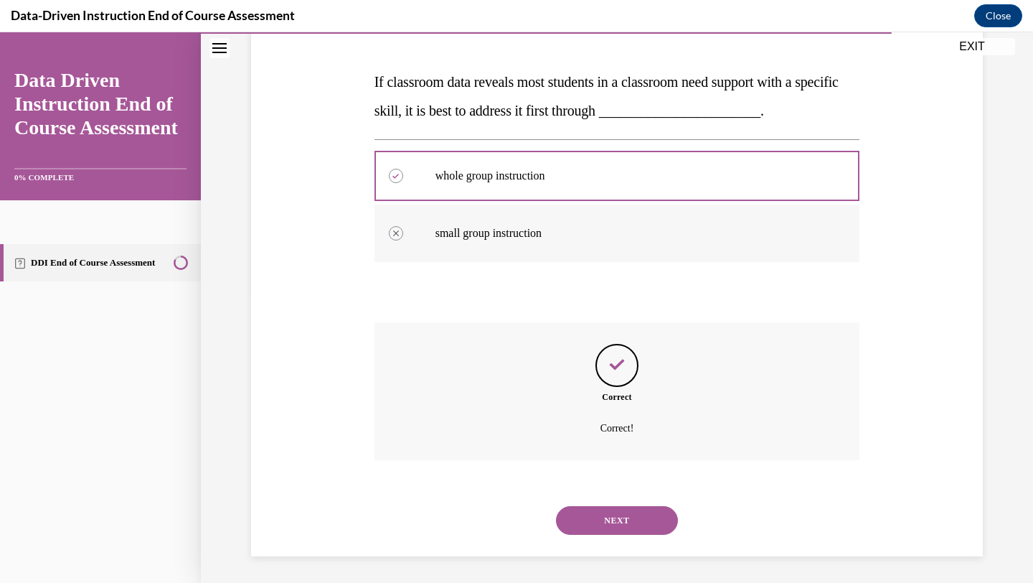
scroll to position [290, 0]
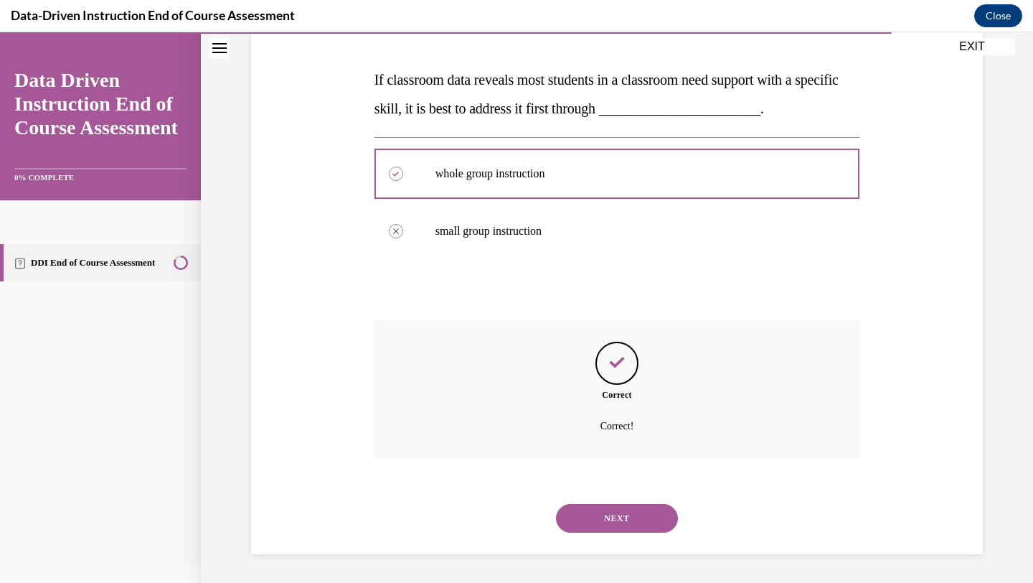
click at [602, 519] on button "NEXT" at bounding box center [617, 518] width 122 height 29
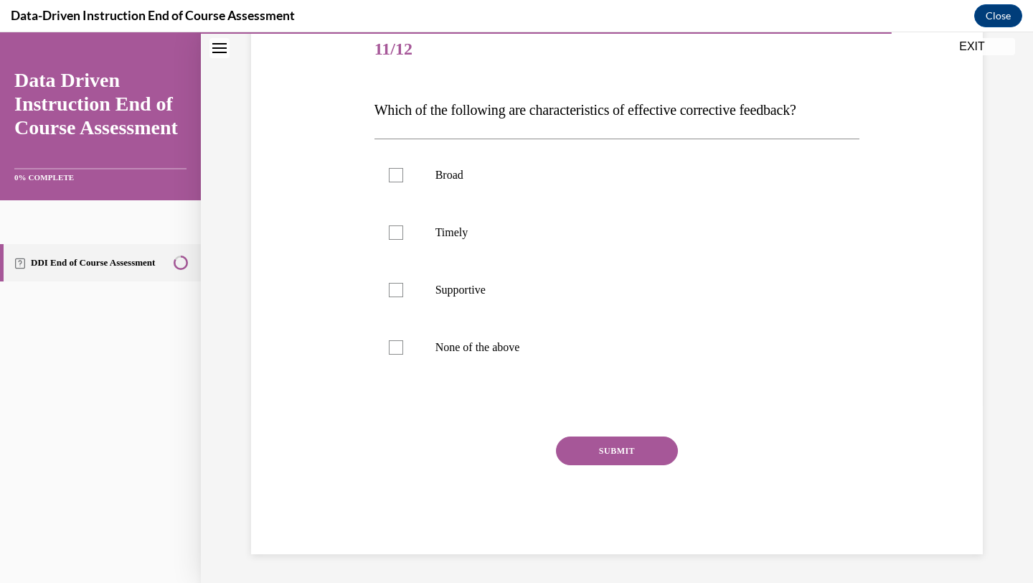
scroll to position [159, 0]
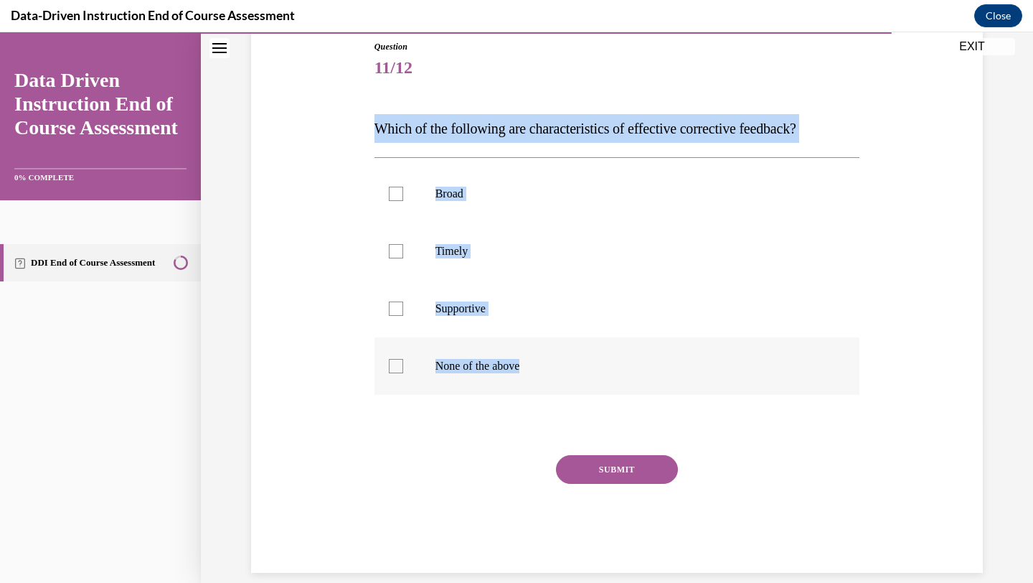
drag, startPoint x: 376, startPoint y: 126, endPoint x: 553, endPoint y: 363, distance: 296.3
click at [553, 363] on div "Question 11/12 Which of the following are characteristics of effective correcti…" at bounding box center [618, 306] width 486 height 532
copy div "Which of the following are characteristics of effective corrective feedback? Br…"
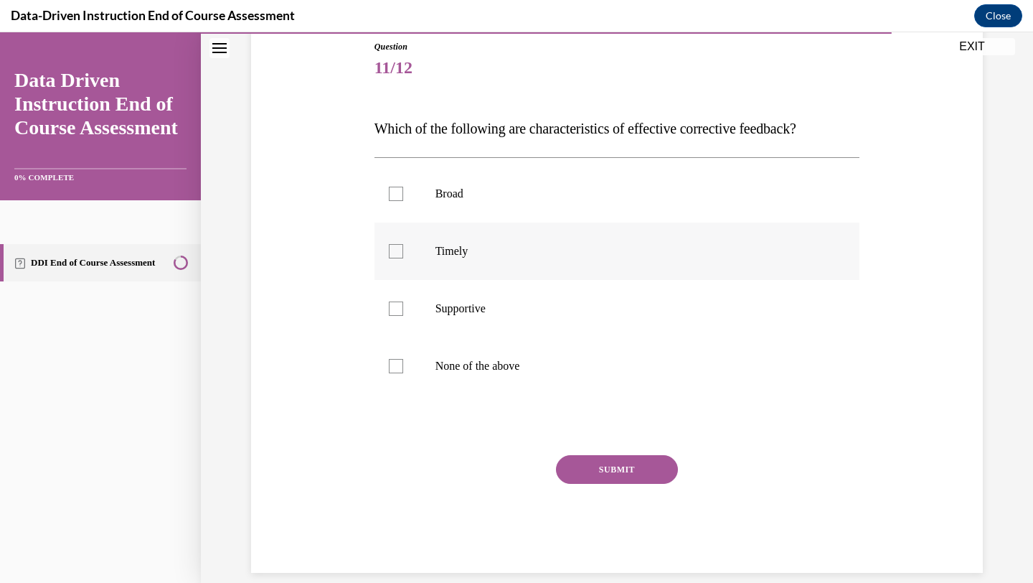
click at [406, 238] on label "Timely" at bounding box center [618, 250] width 486 height 57
click at [403, 244] on input "Timely" at bounding box center [396, 251] width 14 height 14
checkbox input "true"
click at [398, 304] on div at bounding box center [396, 308] width 14 height 14
click at [398, 304] on input "Supportive" at bounding box center [396, 308] width 14 height 14
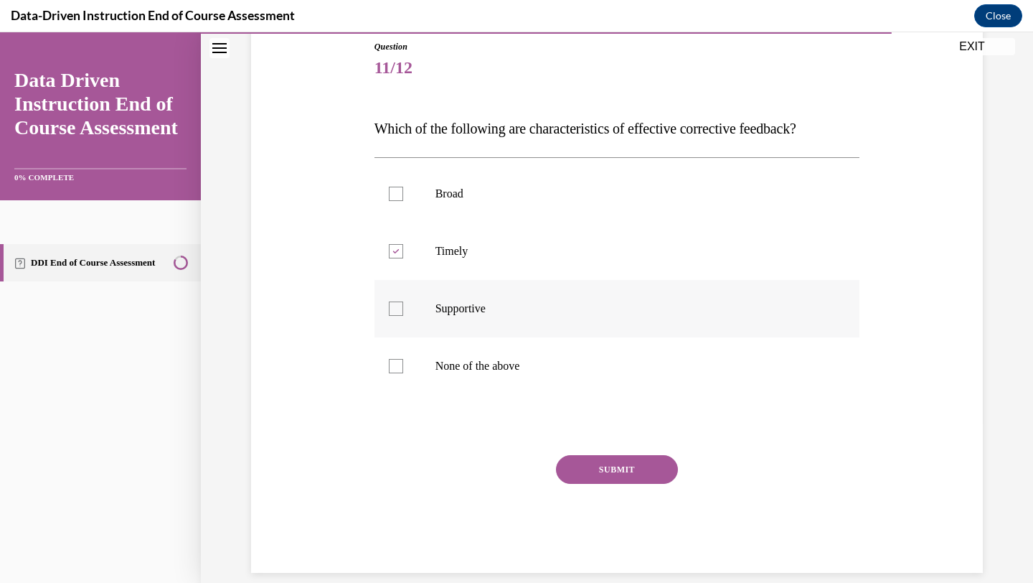
checkbox input "true"
click at [611, 462] on button "SUBMIT" at bounding box center [617, 469] width 122 height 29
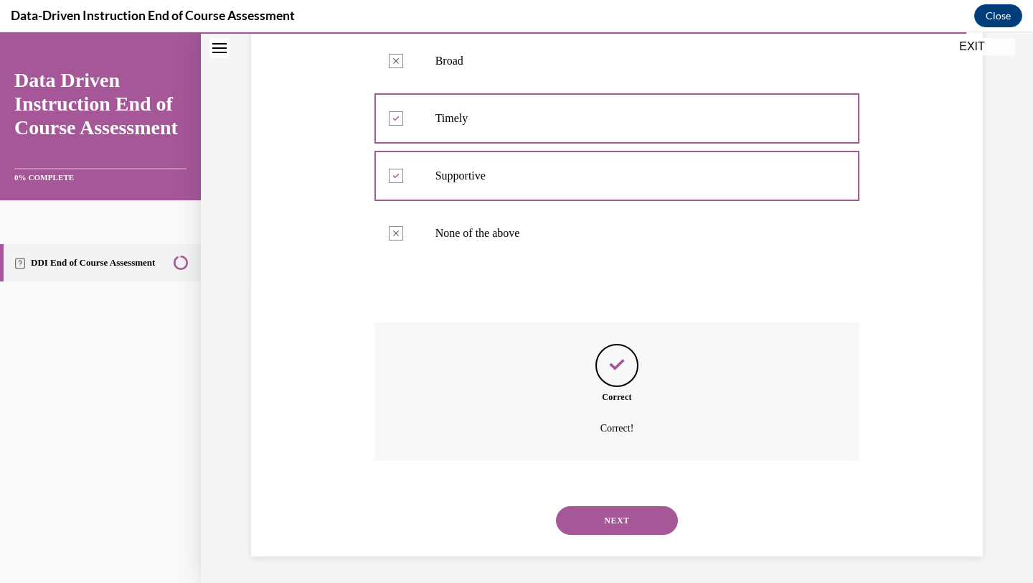
scroll to position [294, 0]
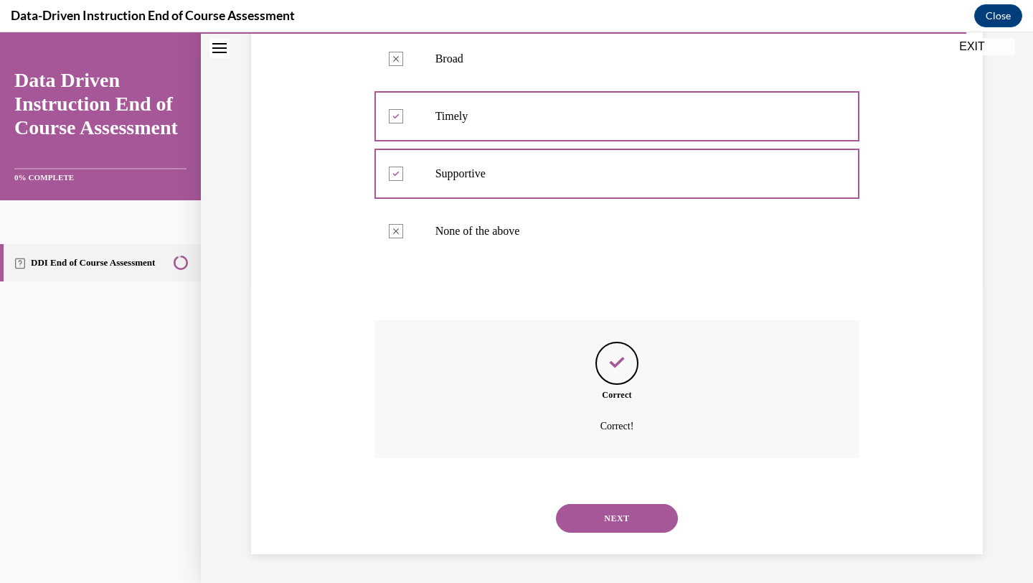
click at [645, 525] on button "NEXT" at bounding box center [617, 518] width 122 height 29
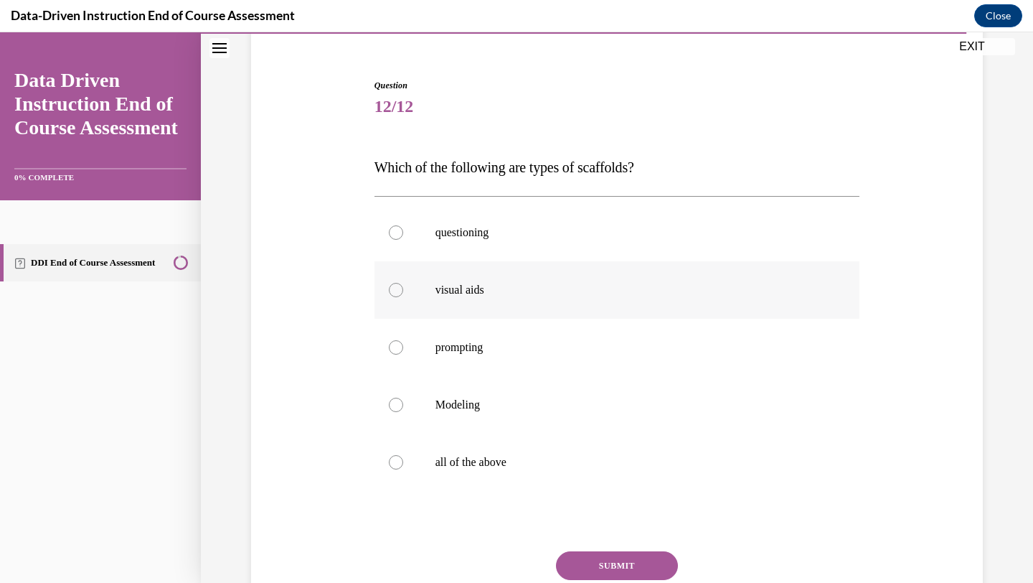
scroll to position [126, 0]
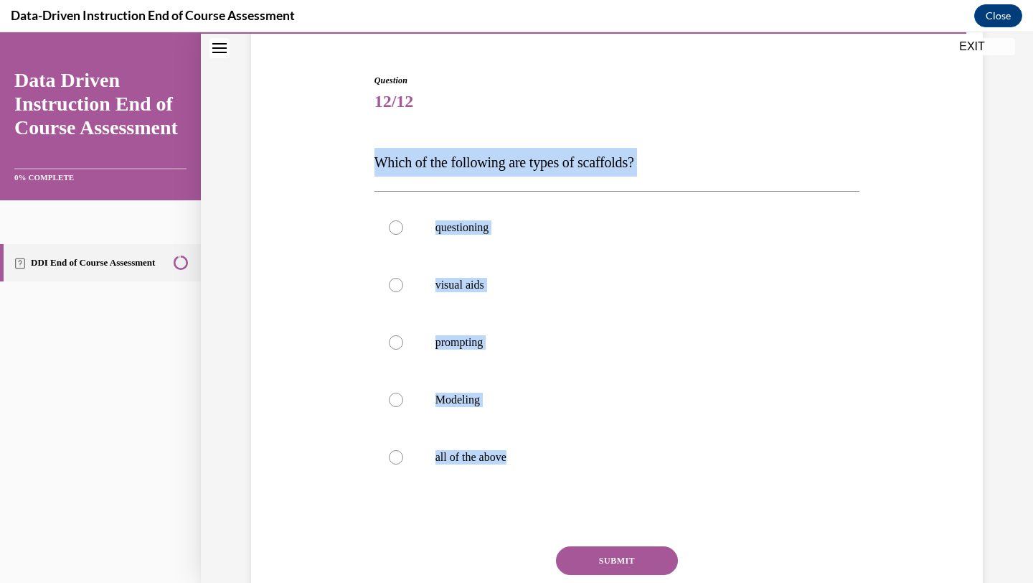
drag, startPoint x: 377, startPoint y: 161, endPoint x: 595, endPoint y: 494, distance: 397.0
click at [595, 494] on div "Question 12/12 Which of the following are types of scaffolds? questioning visua…" at bounding box center [618, 369] width 486 height 590
copy div "Which of the following are types of scaffolds? questioning visual aids promptin…"
click at [390, 457] on div at bounding box center [396, 457] width 14 height 14
click at [390, 457] on input "all of the above" at bounding box center [396, 457] width 14 height 14
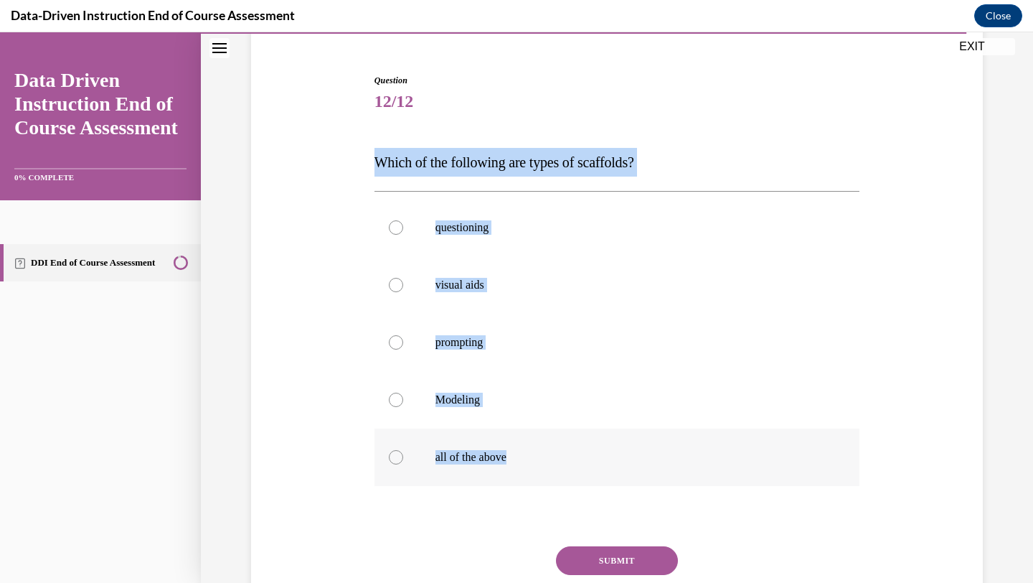
radio input "true"
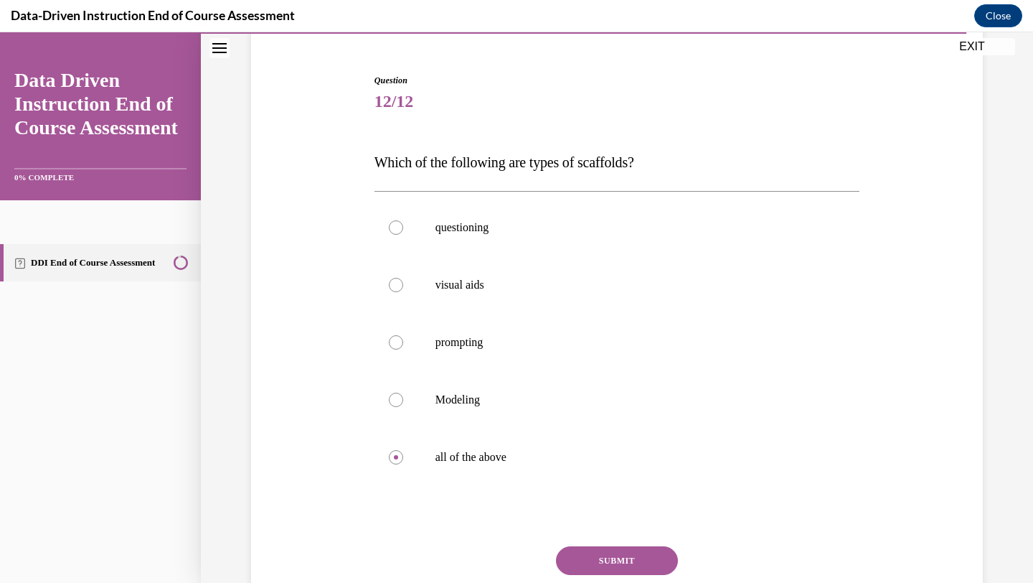
click at [626, 552] on button "SUBMIT" at bounding box center [617, 560] width 122 height 29
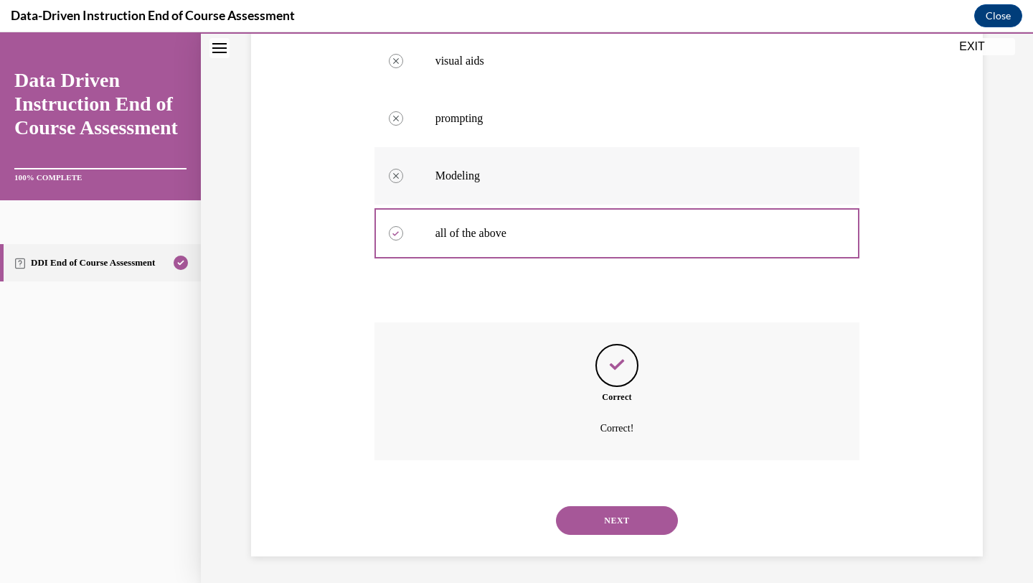
scroll to position [352, 0]
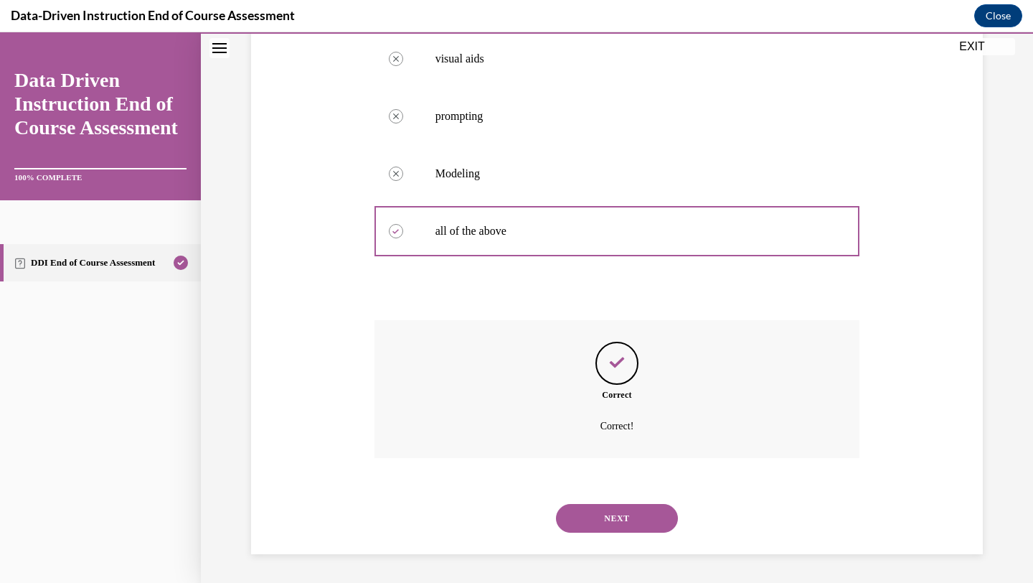
click at [643, 535] on div "NEXT" at bounding box center [618, 517] width 486 height 57
click at [636, 514] on button "NEXT" at bounding box center [617, 518] width 122 height 29
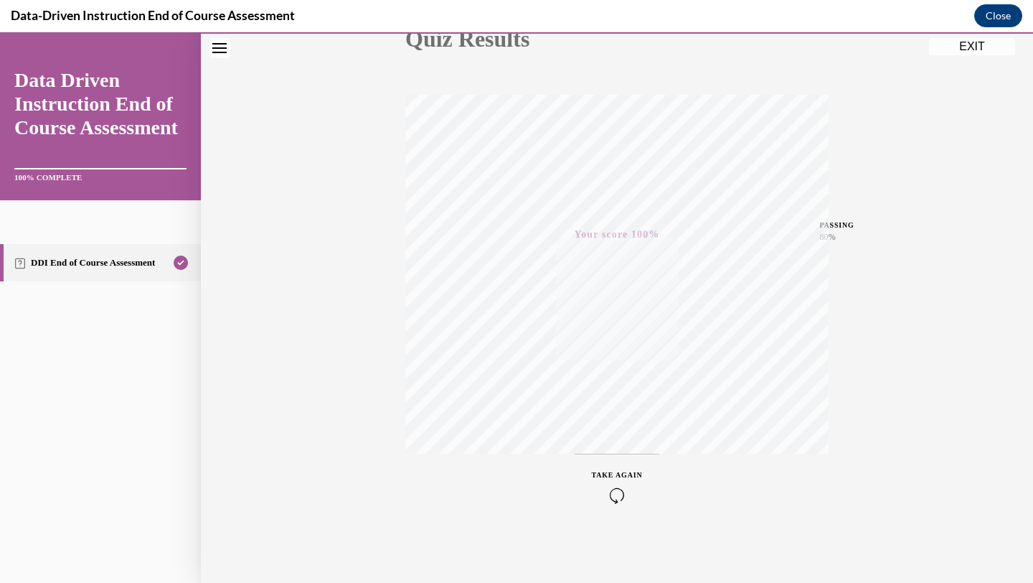
scroll to position [111, 0]
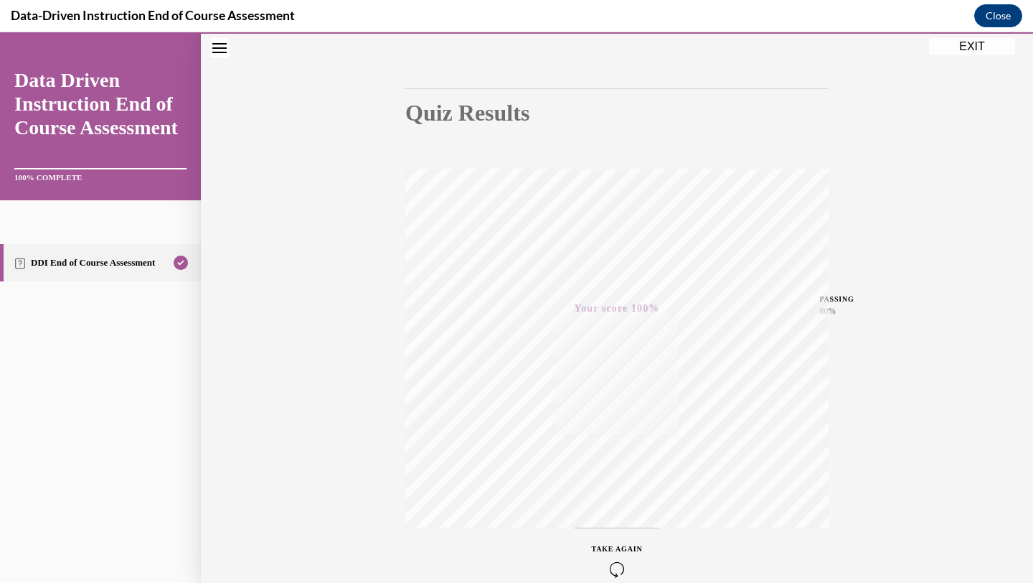
click at [970, 43] on button "EXIT" at bounding box center [972, 46] width 86 height 17
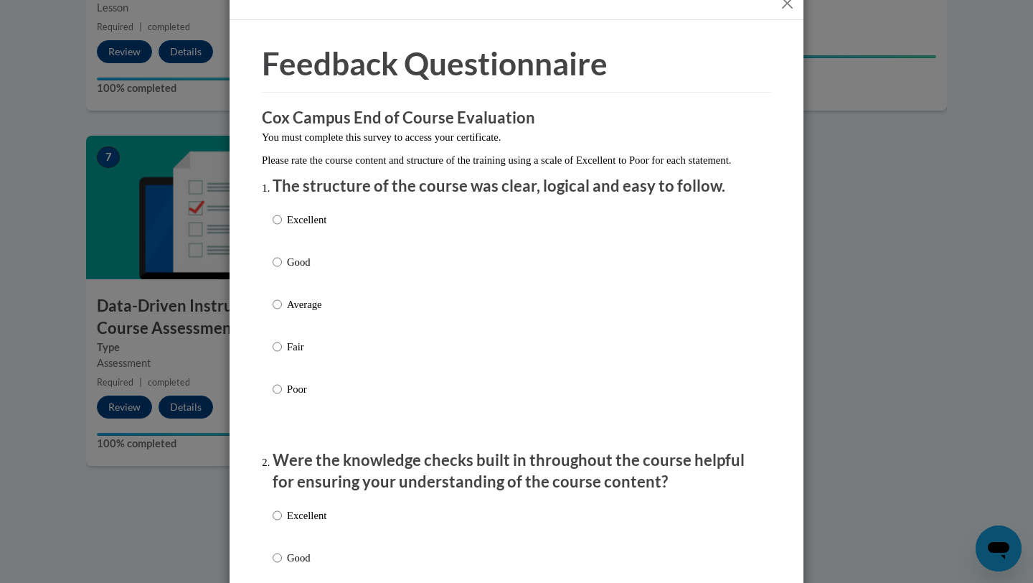
scroll to position [28, 0]
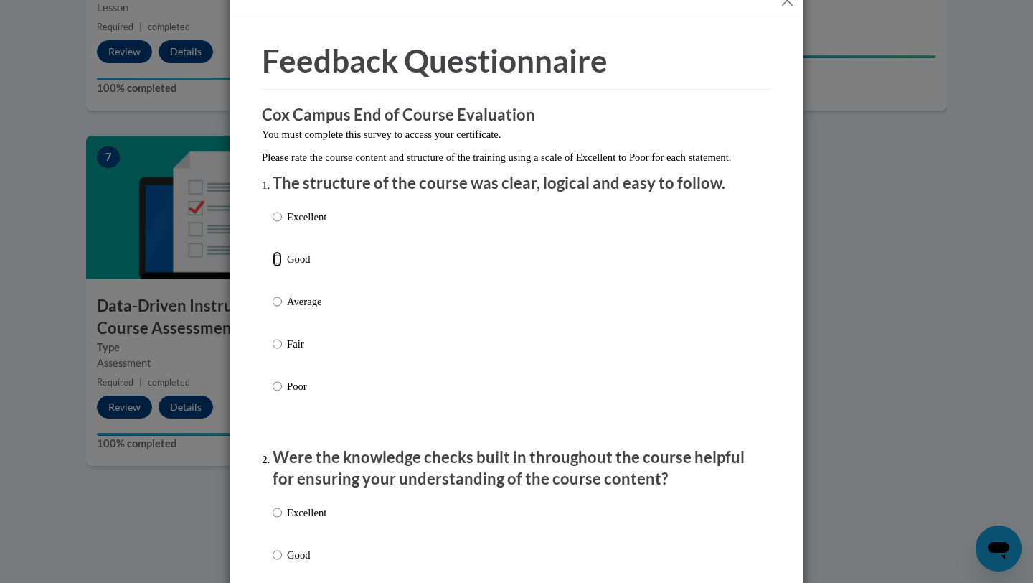
click at [279, 267] on input "Good" at bounding box center [277, 259] width 9 height 16
radio input "true"
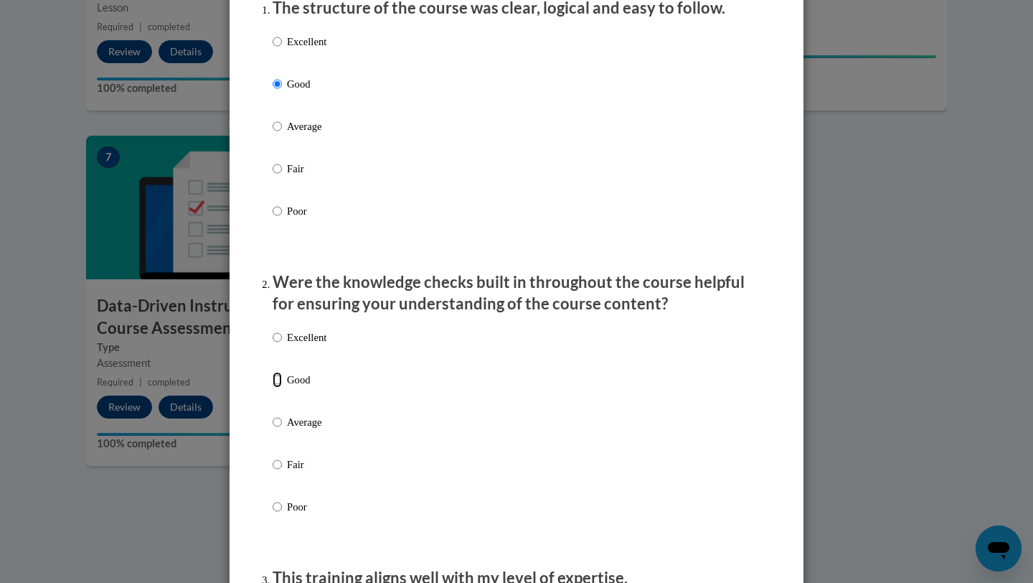
click at [281, 387] on input "Good" at bounding box center [277, 380] width 9 height 16
radio input "true"
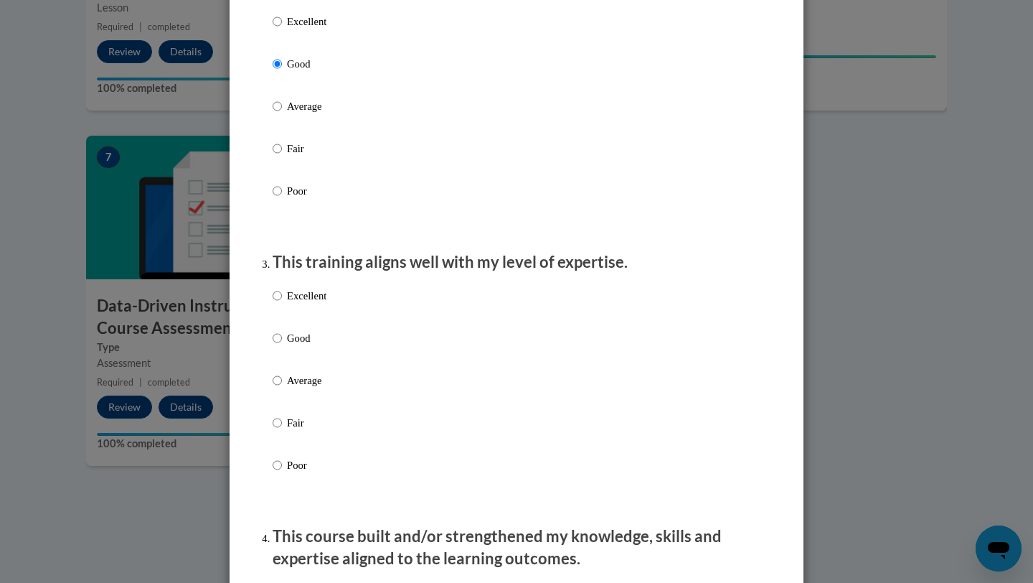
click at [296, 346] on p "Good" at bounding box center [306, 338] width 39 height 16
click at [282, 346] on input "Good" at bounding box center [277, 338] width 9 height 16
radio input "true"
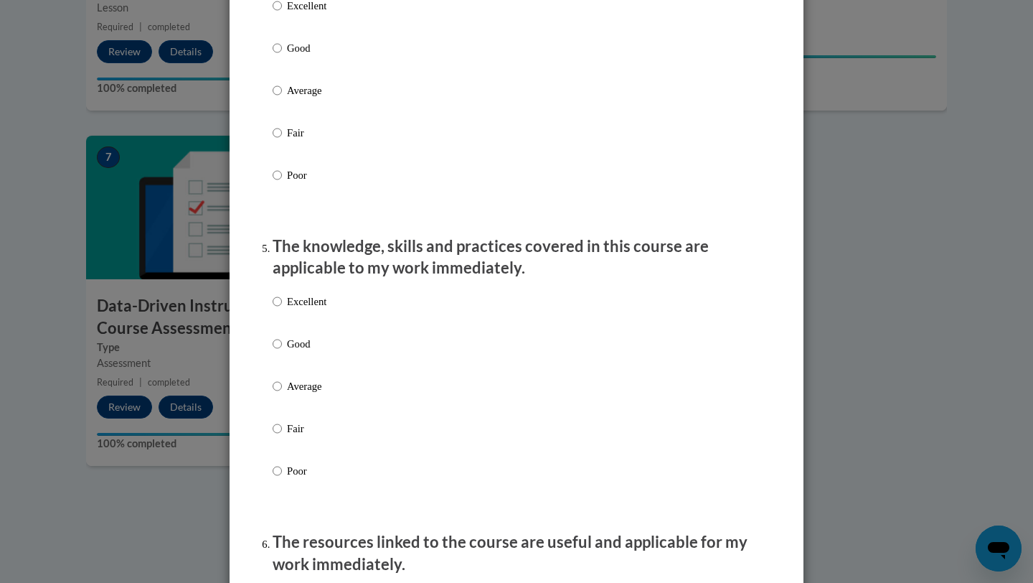
scroll to position [1121, 0]
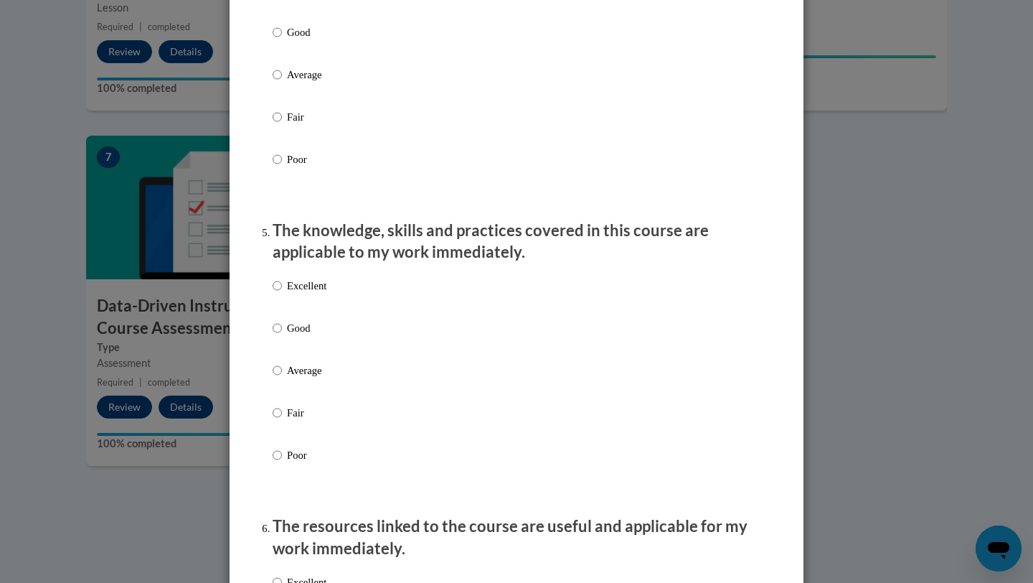
click at [285, 57] on label "Good" at bounding box center [300, 43] width 54 height 39
click at [282, 40] on input "Good" at bounding box center [277, 32] width 9 height 16
radio input "true"
click at [276, 336] on input "Good" at bounding box center [277, 328] width 9 height 16
radio input "true"
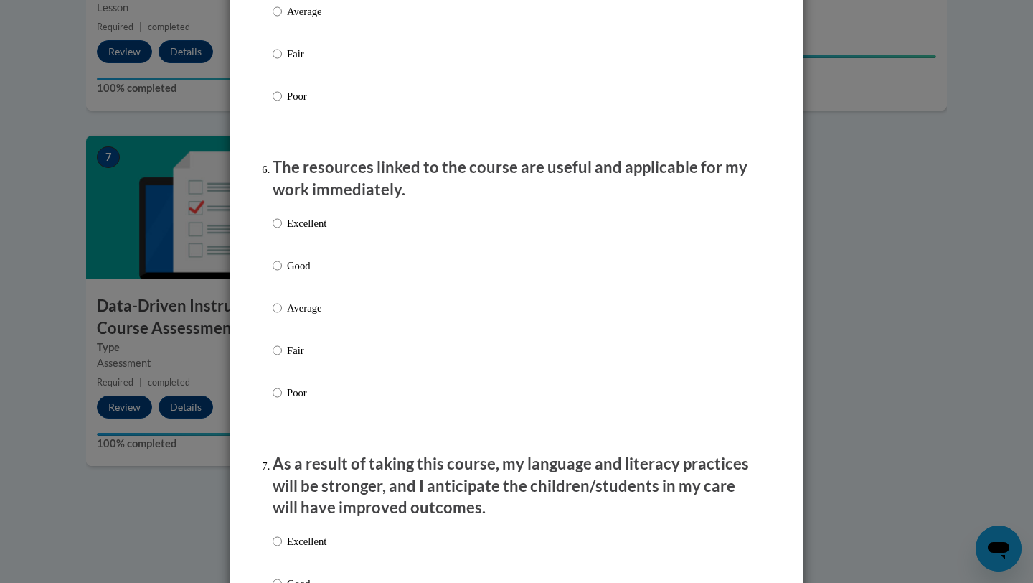
scroll to position [1624, 0]
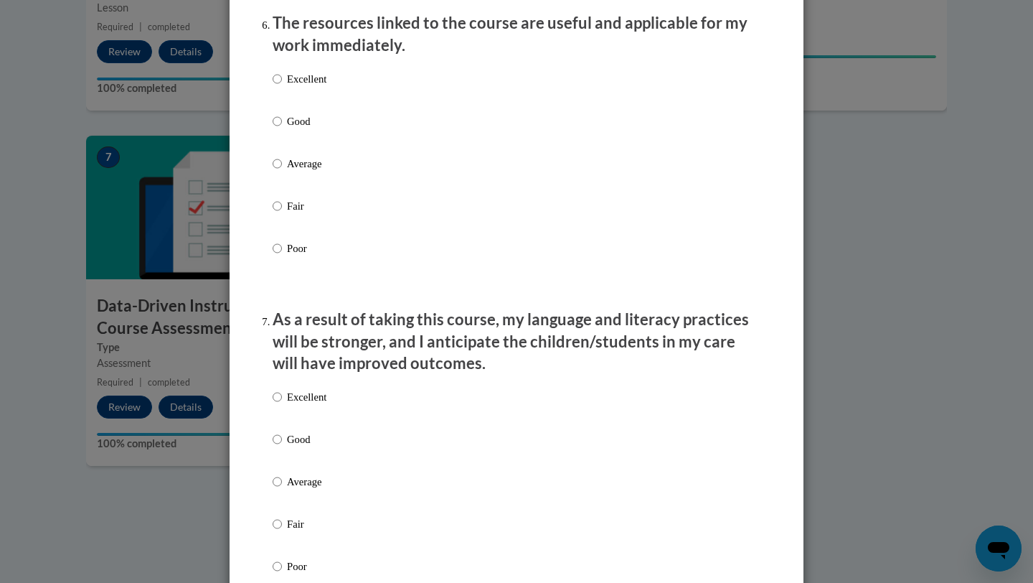
click at [299, 129] on p "Good" at bounding box center [306, 121] width 39 height 16
click at [282, 129] on input "Good" at bounding box center [277, 121] width 9 height 16
radio input "true"
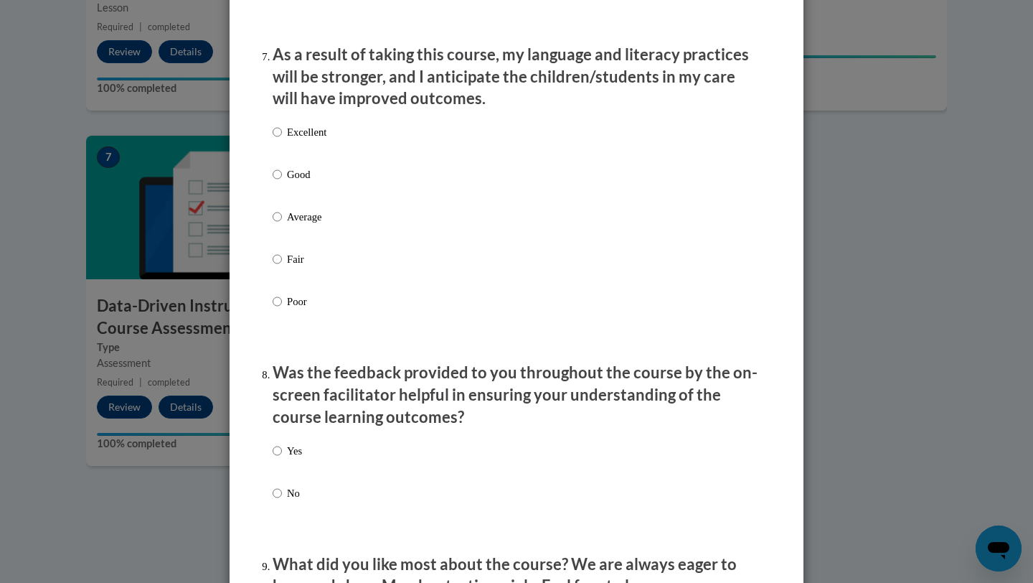
click at [303, 182] on p "Good" at bounding box center [306, 174] width 39 height 16
click at [282, 182] on input "Good" at bounding box center [277, 174] width 9 height 16
radio input "true"
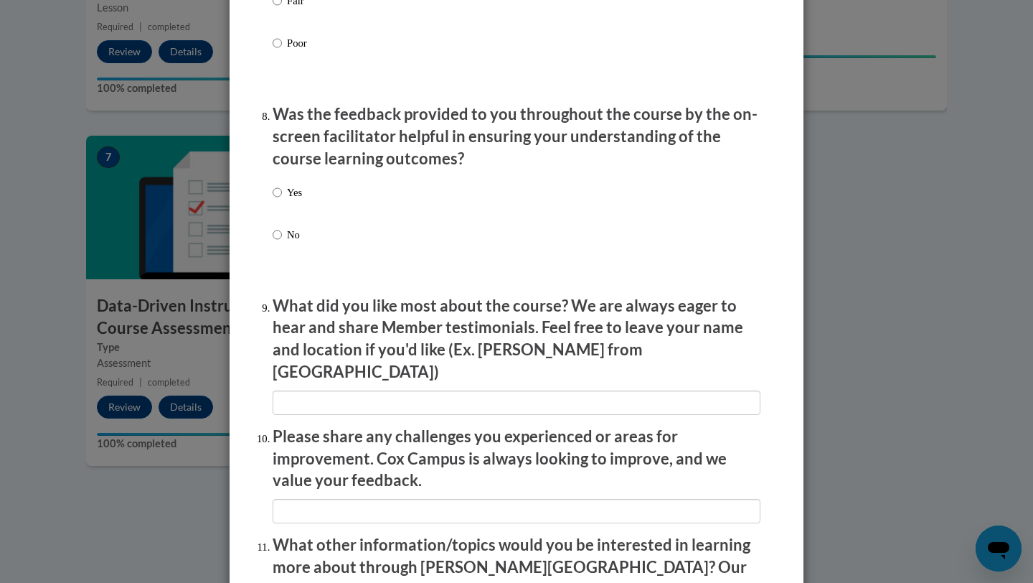
scroll to position [2226, 0]
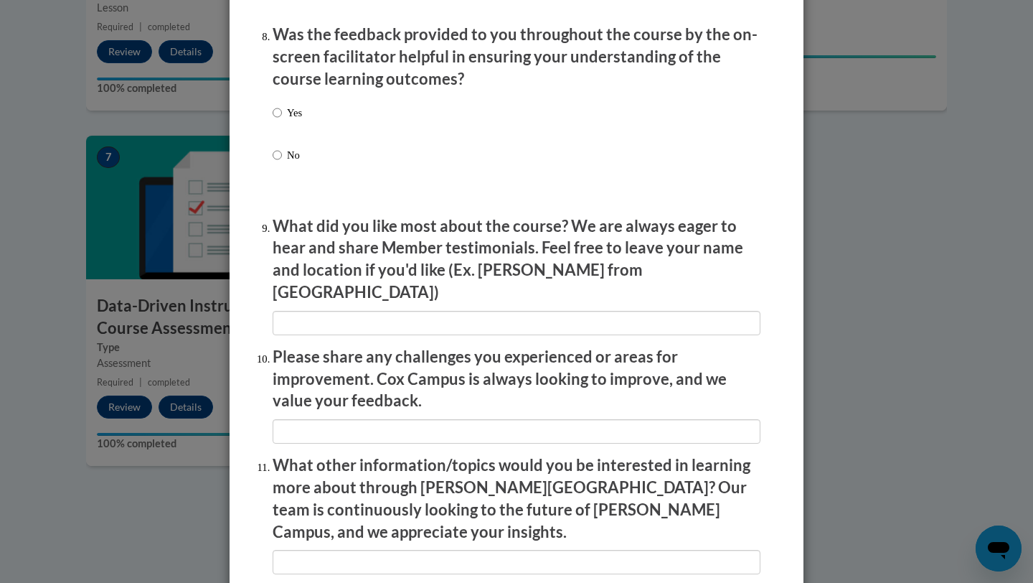
click at [291, 121] on p "Yes" at bounding box center [294, 113] width 15 height 16
click at [282, 121] on input "Yes" at bounding box center [277, 113] width 9 height 16
radio input "true"
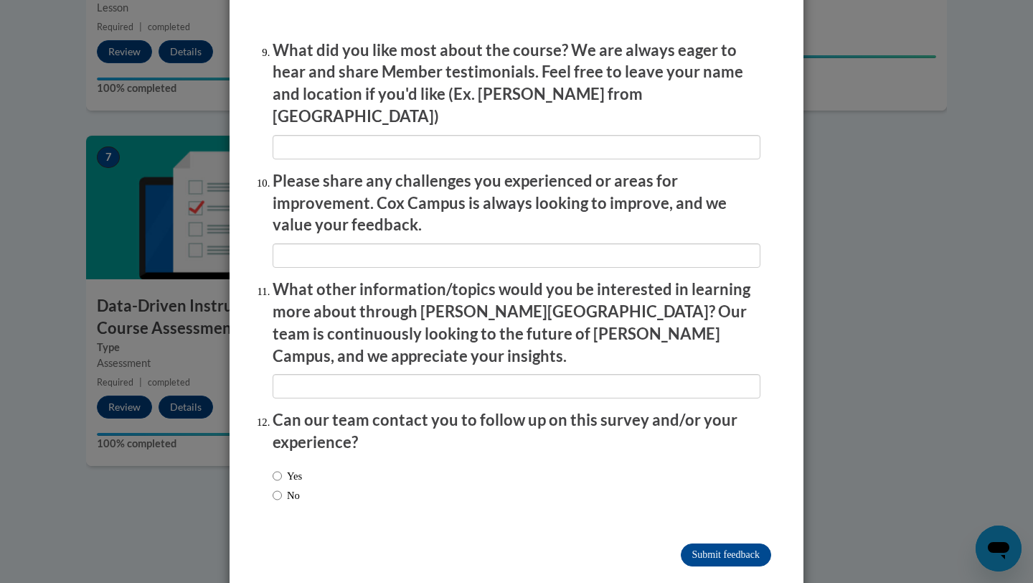
click at [290, 487] on label "No" at bounding box center [286, 495] width 27 height 16
click at [282, 487] on input "No" at bounding box center [277, 495] width 9 height 16
radio input "true"
click at [710, 543] on input "Submit feedback" at bounding box center [726, 554] width 90 height 23
